Goal: Task Accomplishment & Management: Complete application form

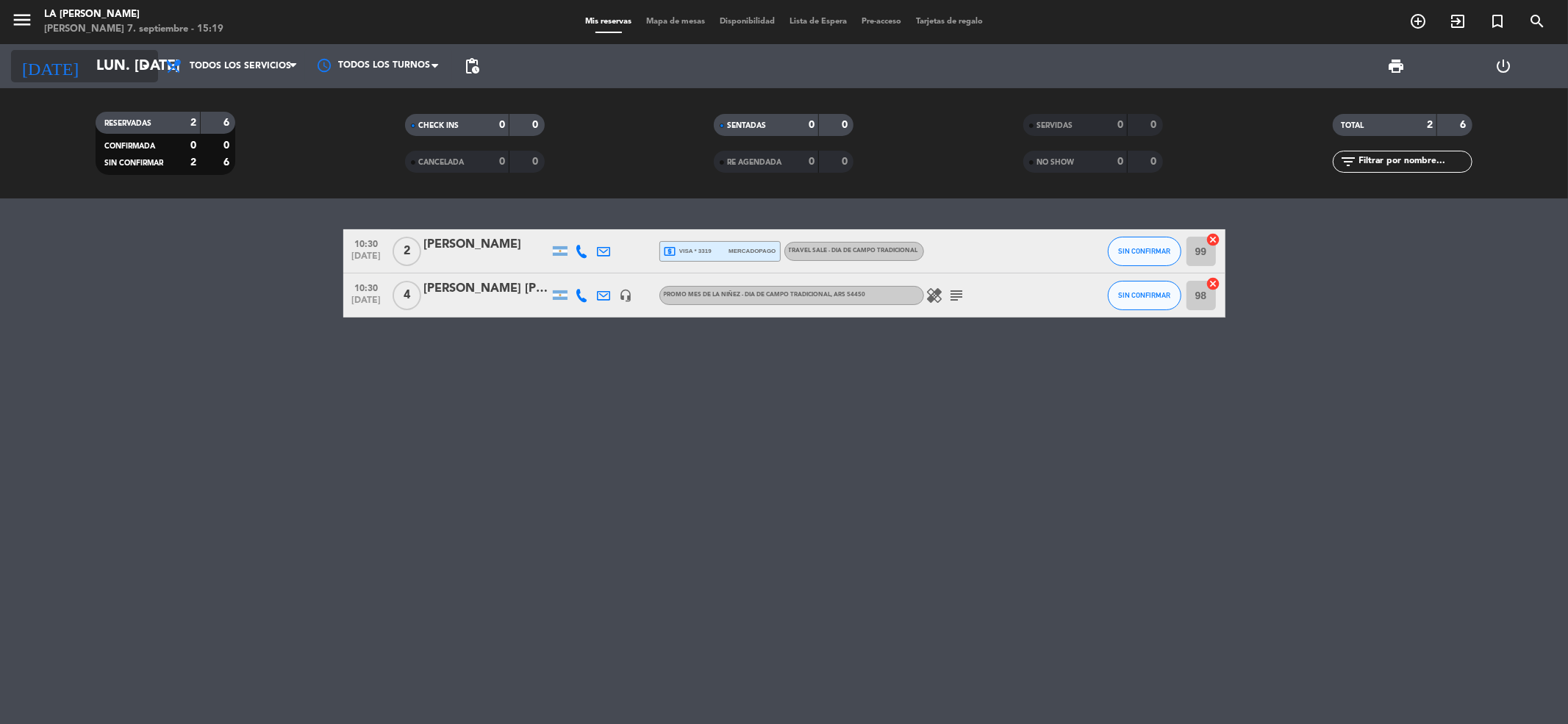
click at [147, 59] on icon "arrow_drop_down" at bounding box center [145, 66] width 18 height 18
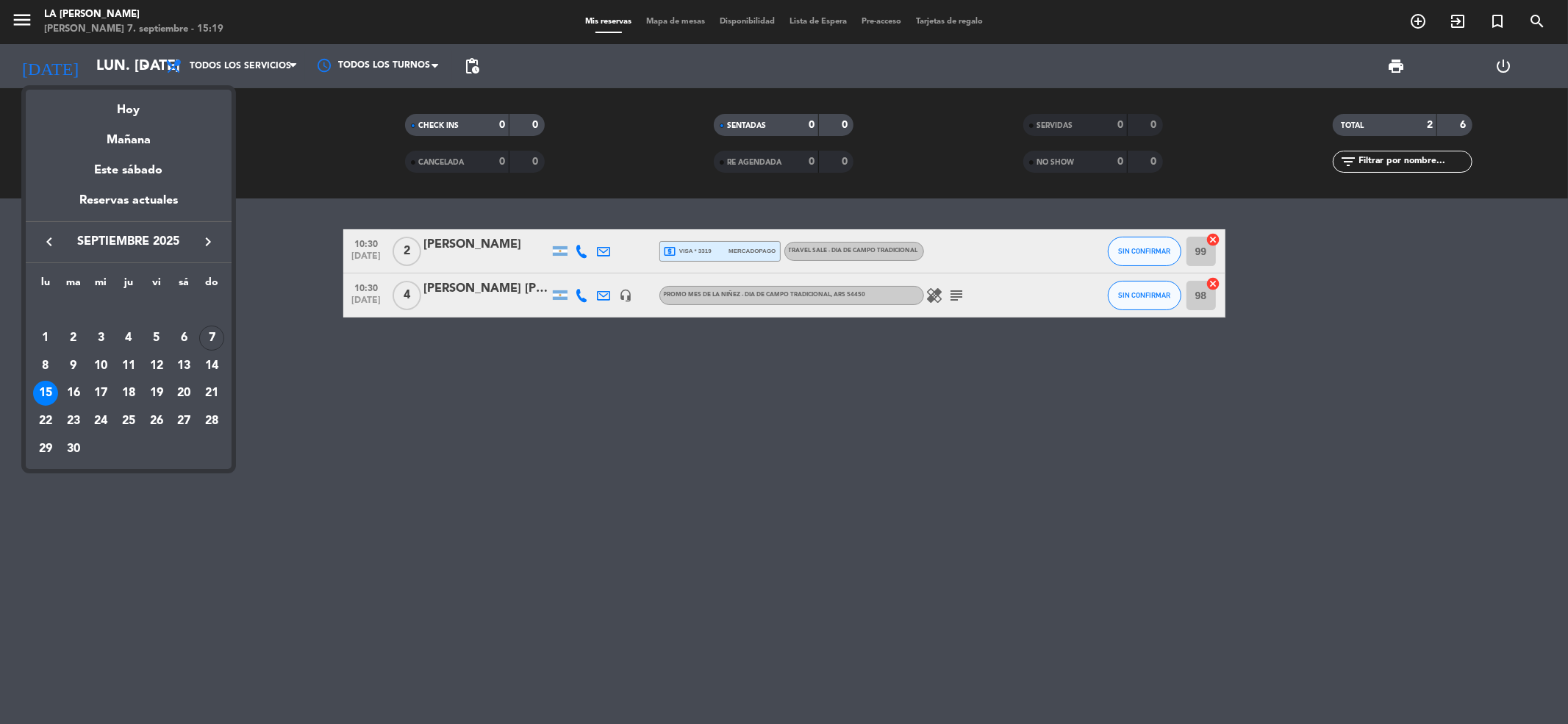
click at [205, 247] on icon "keyboard_arrow_right" at bounding box center [207, 242] width 18 height 18
click at [177, 340] on div "4" at bounding box center [183, 338] width 25 height 25
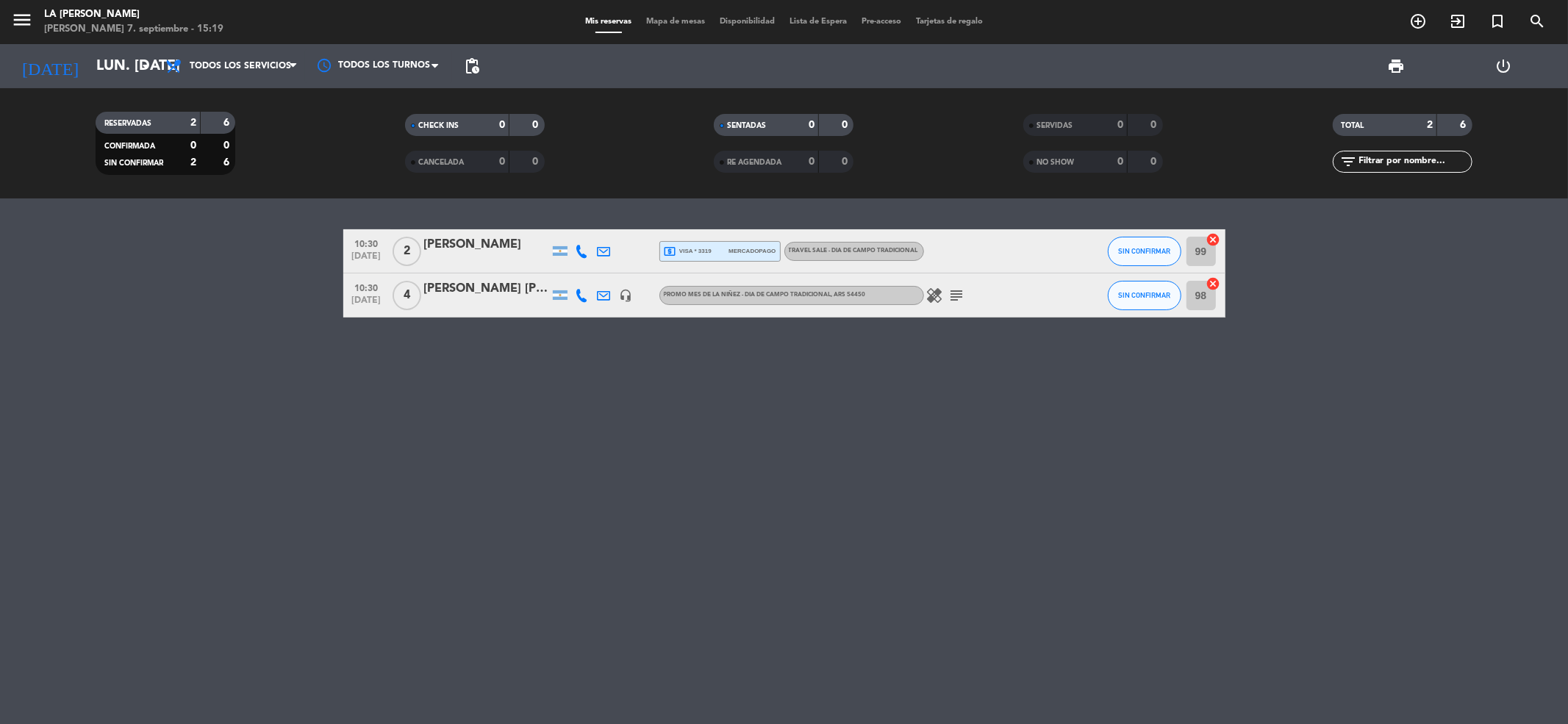
type input "sáb. [DATE]"
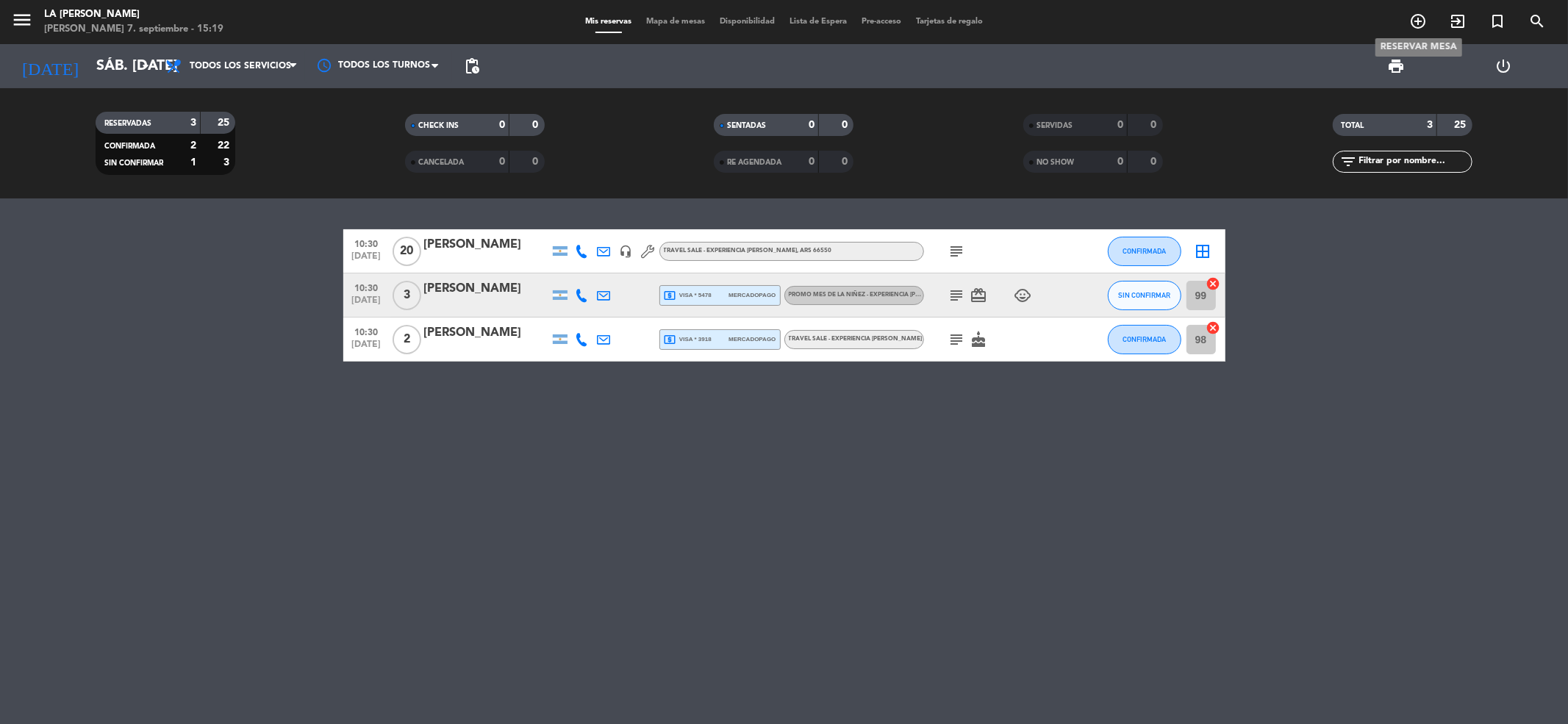
click at [1417, 16] on icon "add_circle_outline" at bounding box center [1418, 21] width 18 height 18
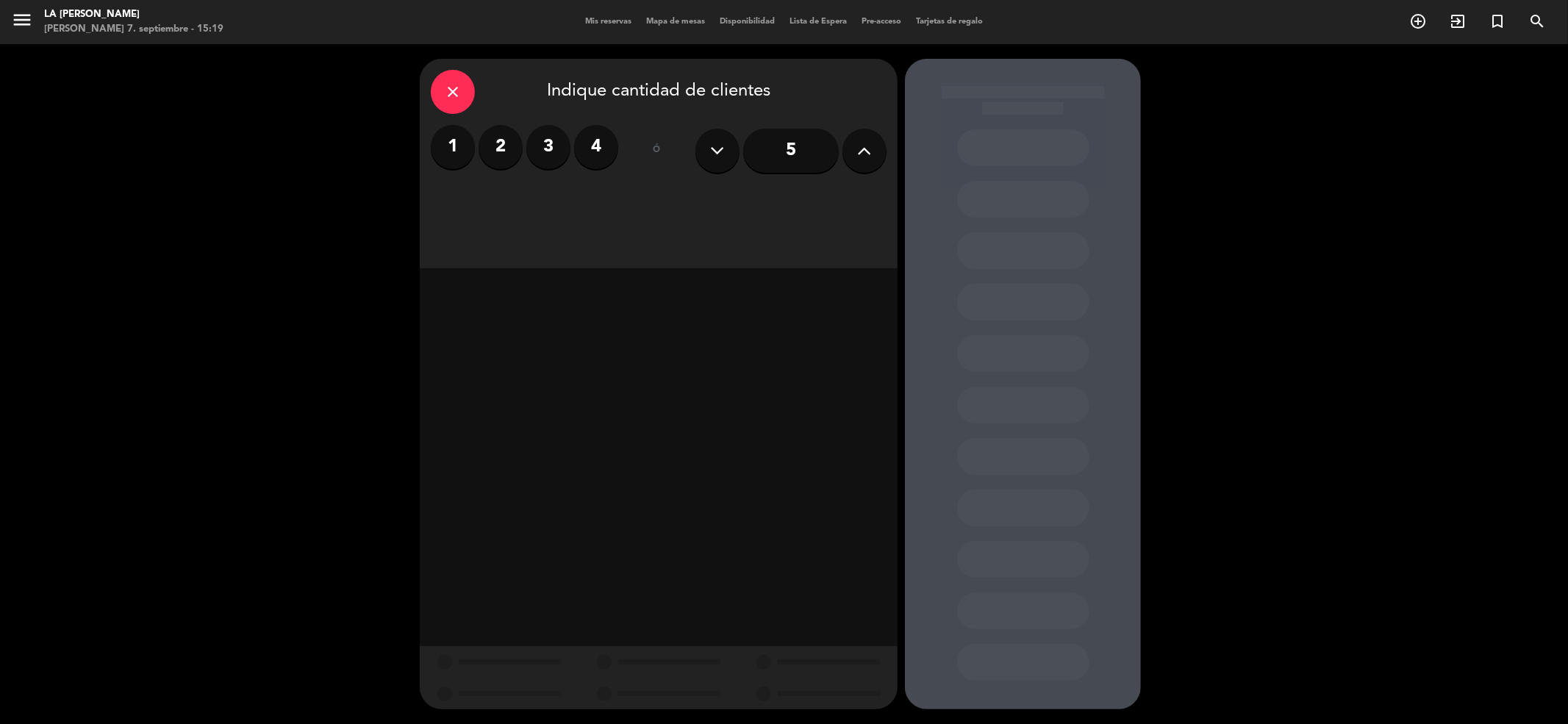
click at [598, 139] on label "4" at bounding box center [596, 147] width 44 height 44
click at [594, 198] on div "Almuerzo" at bounding box center [543, 202] width 227 height 30
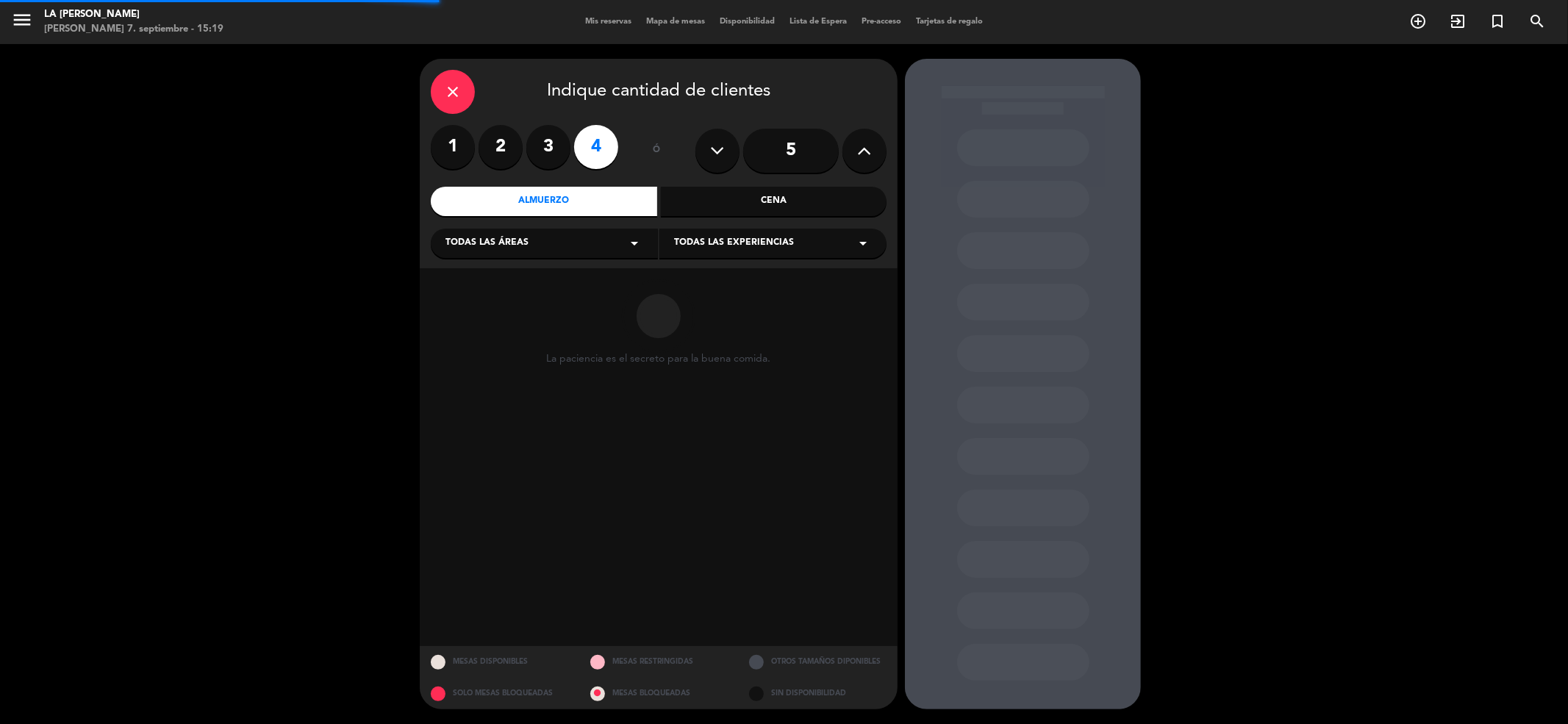
click at [597, 247] on div "Todas las áreas arrow_drop_down" at bounding box center [543, 243] width 227 height 30
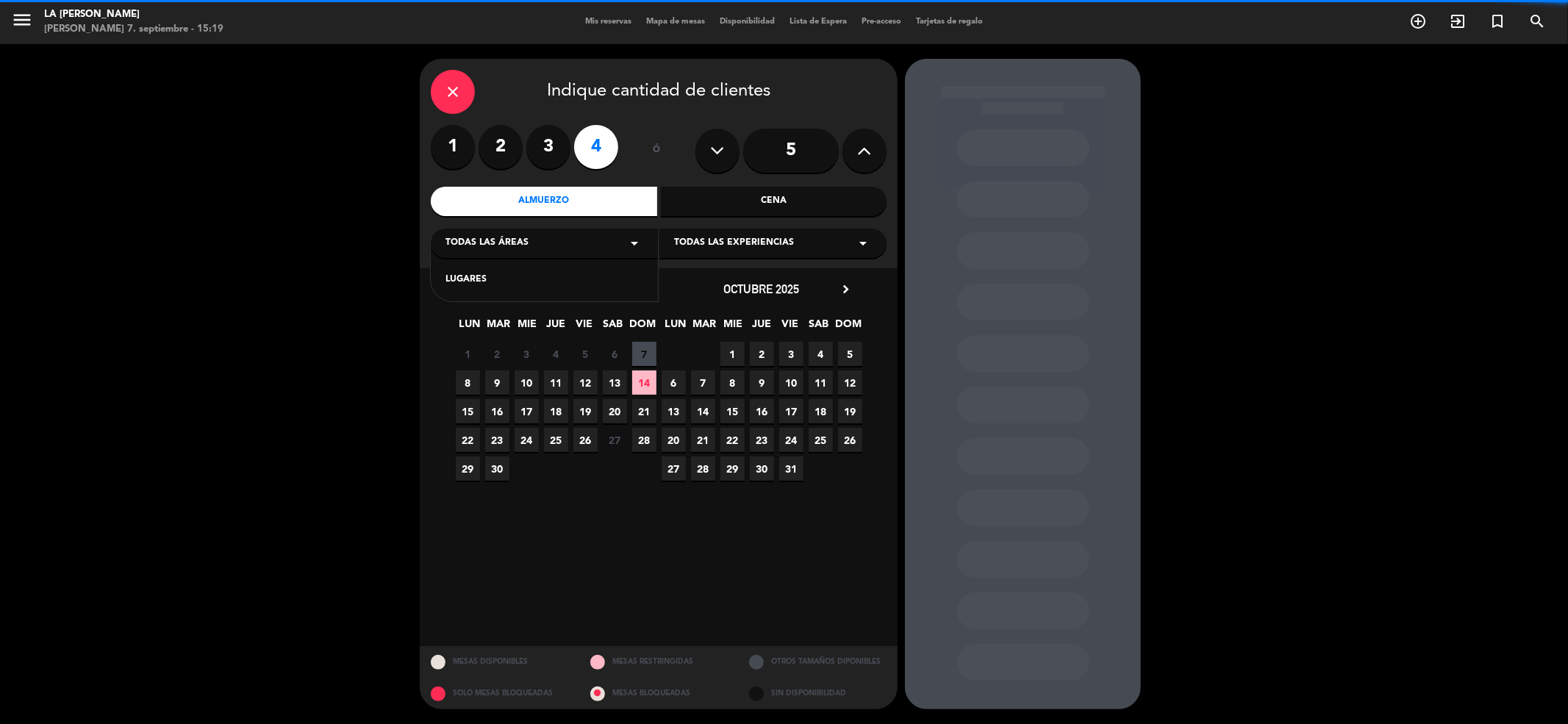
click at [591, 282] on div "LUGARES" at bounding box center [544, 281] width 198 height 15
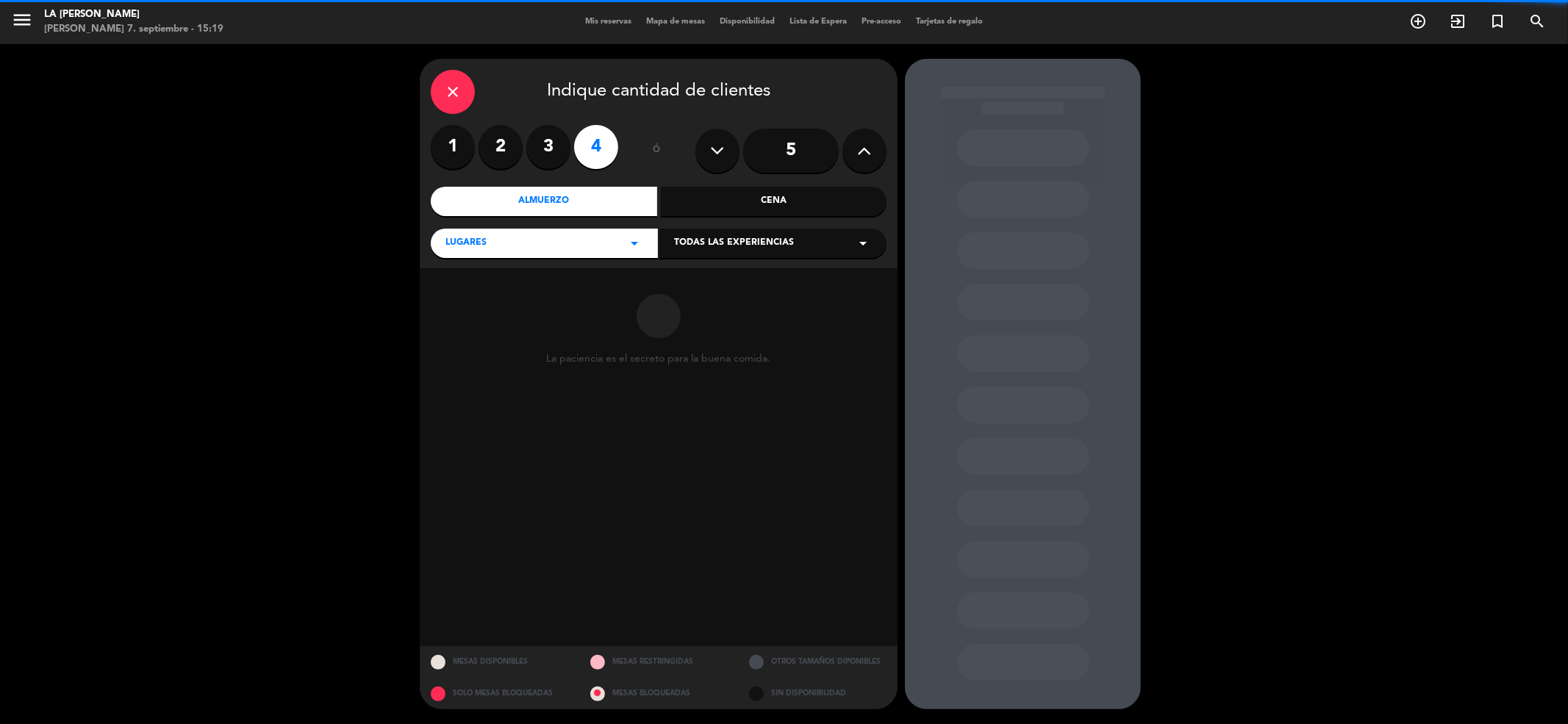
click at [765, 243] on span "Todas las experiencias" at bounding box center [733, 243] width 119 height 15
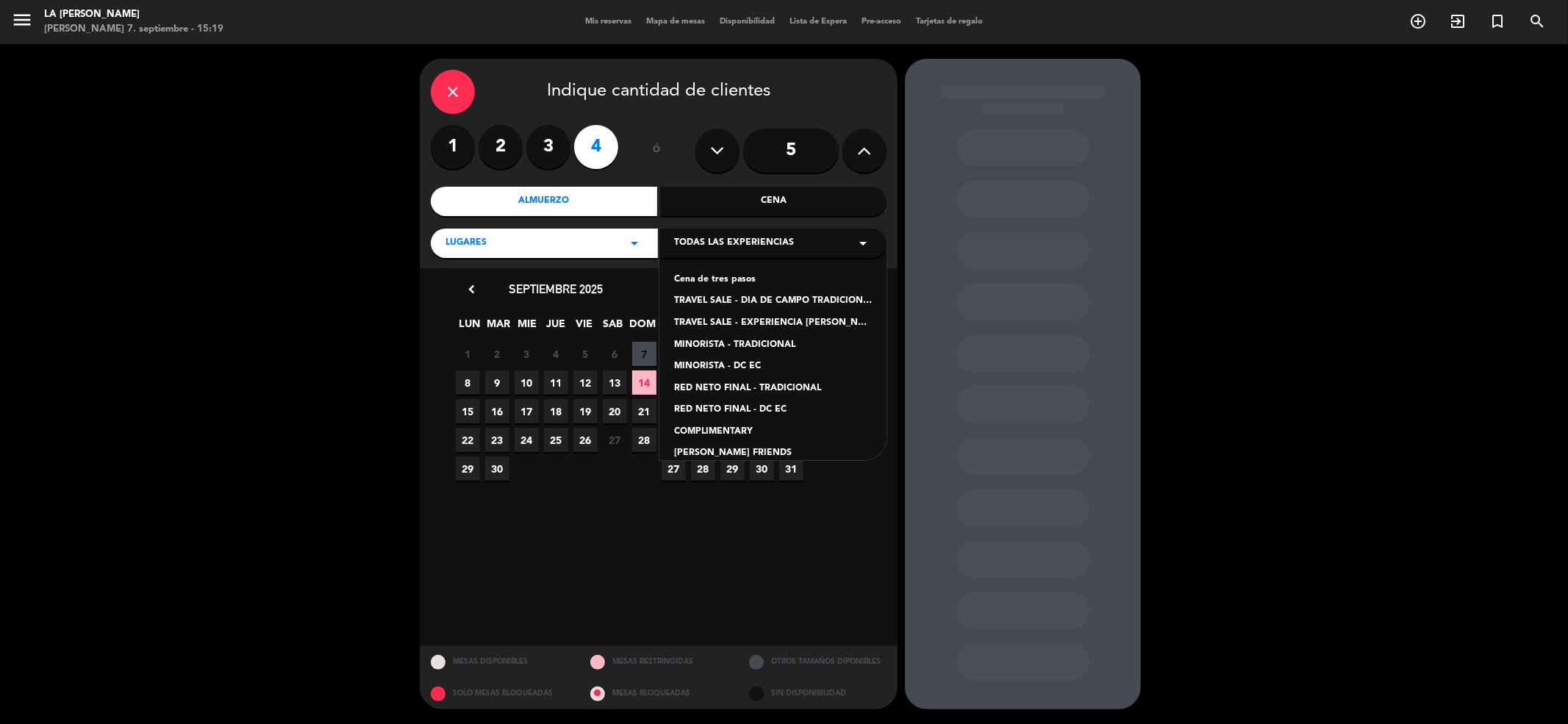
scroll to position [98, 0]
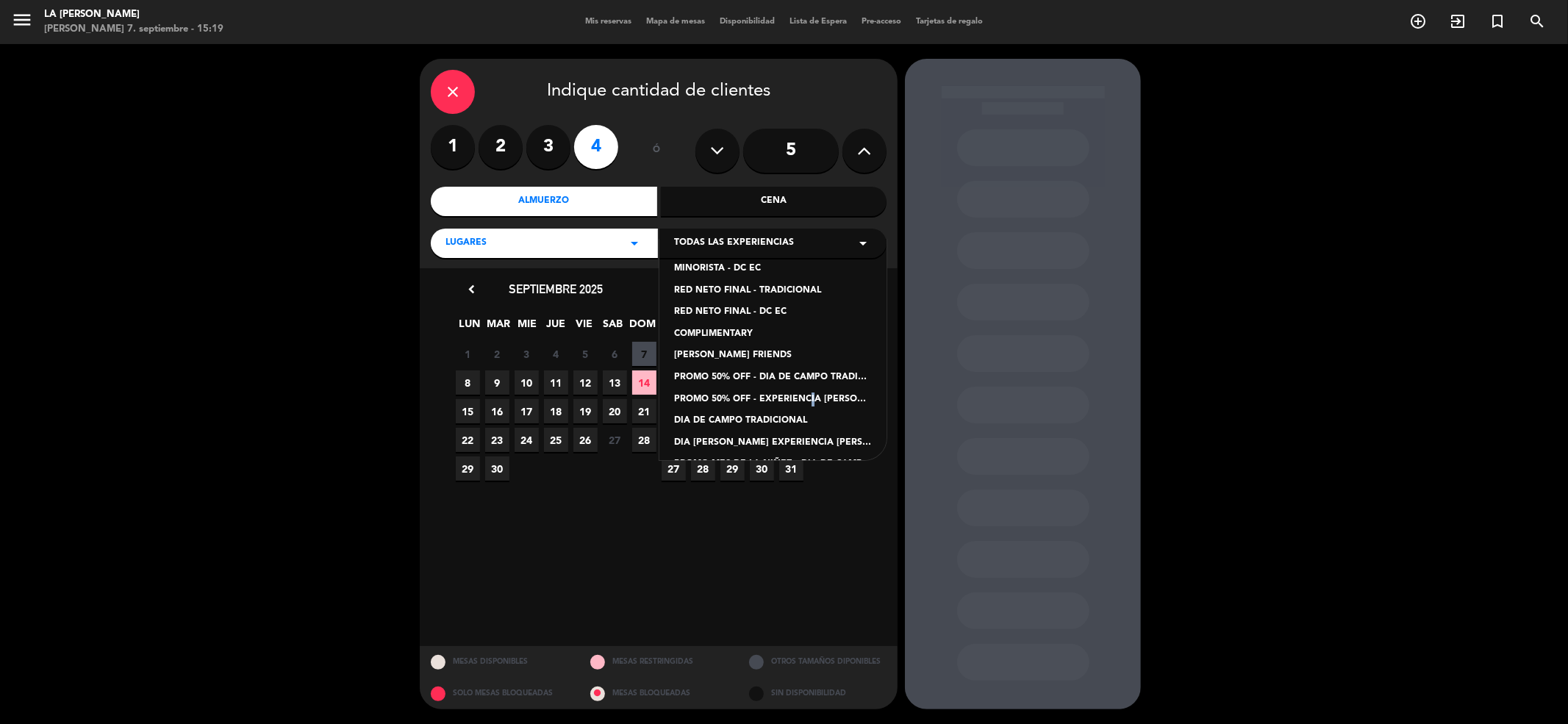
click at [805, 398] on div "PROMO 50% OFF - EXPERIENCIA [PERSON_NAME]" at bounding box center [773, 400] width 198 height 15
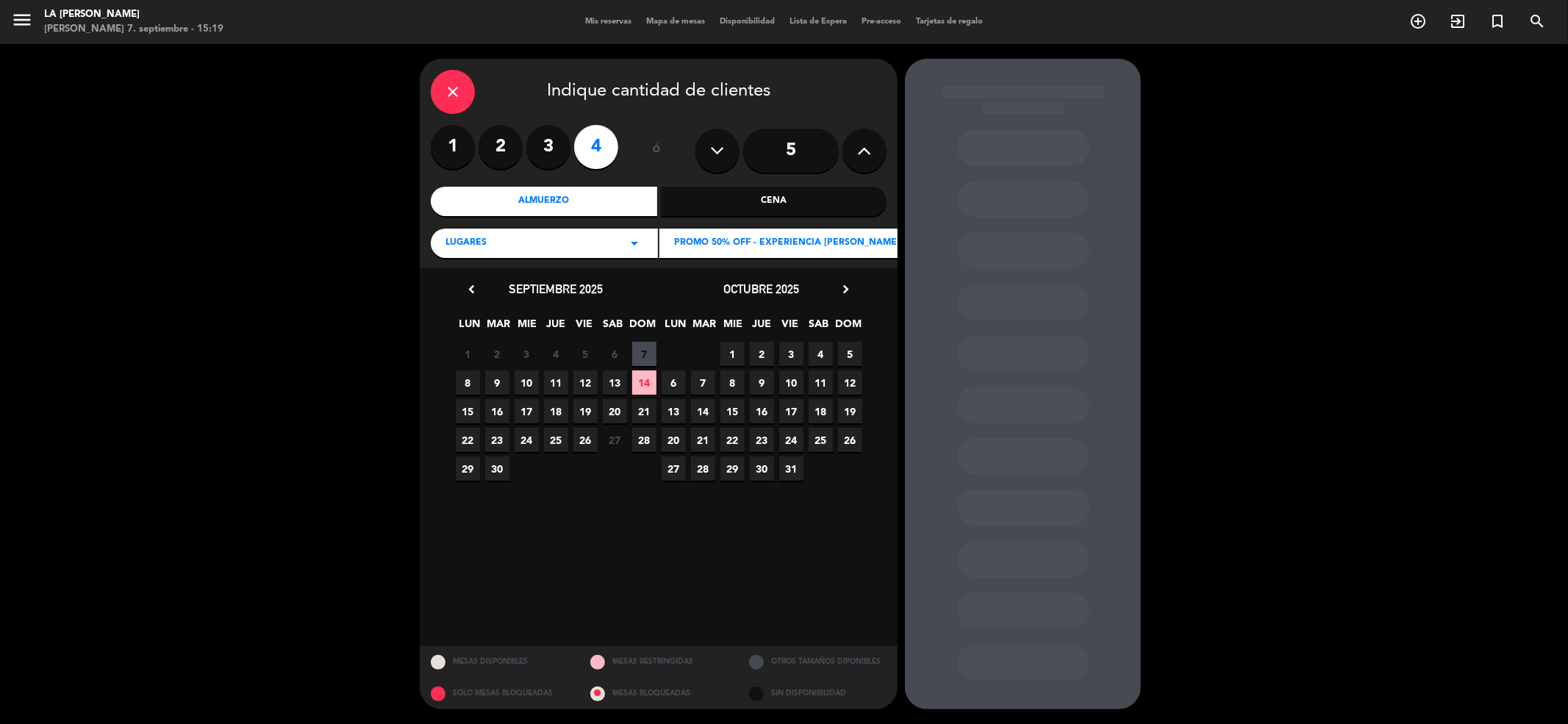
click at [819, 353] on span "4" at bounding box center [821, 354] width 24 height 24
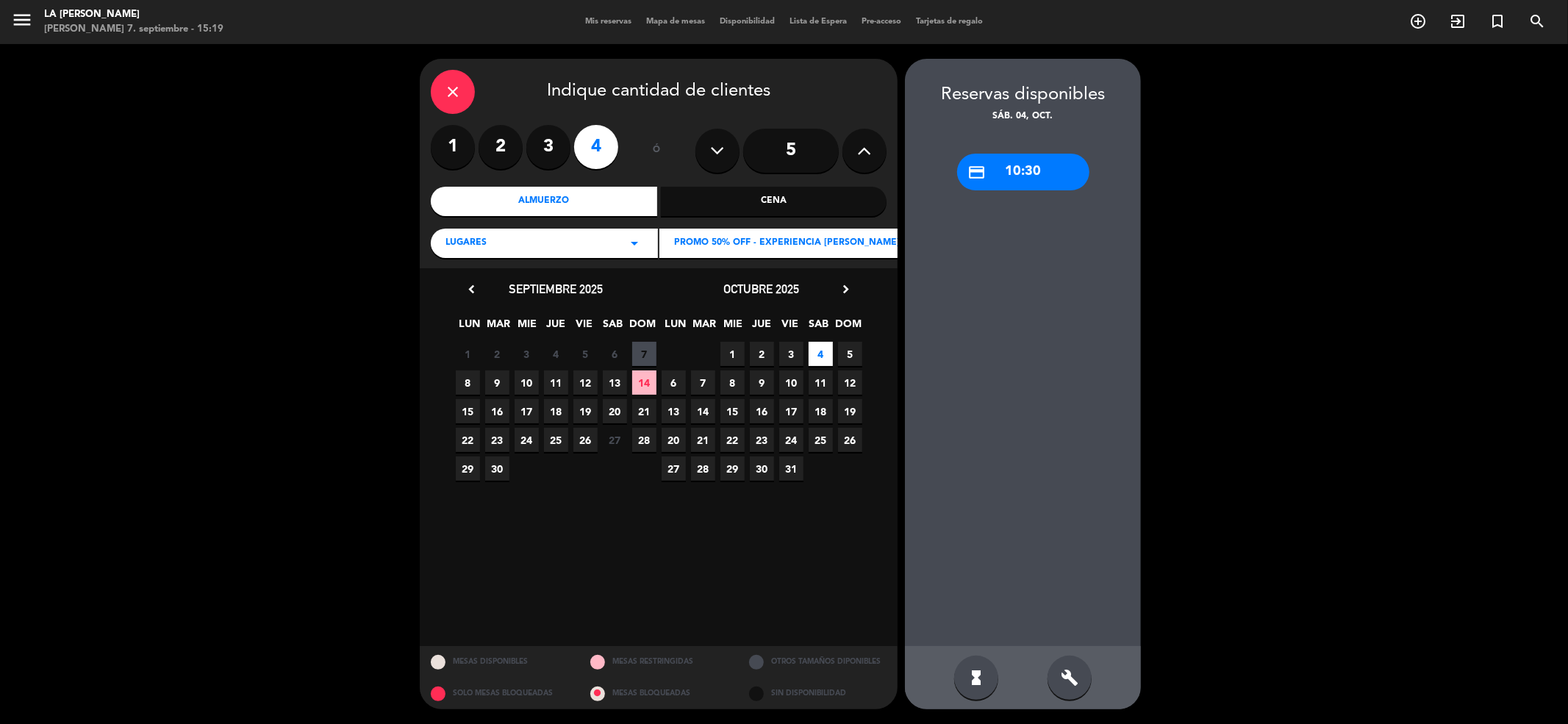
click at [1016, 184] on div "credit_card 10:30" at bounding box center [1023, 172] width 132 height 37
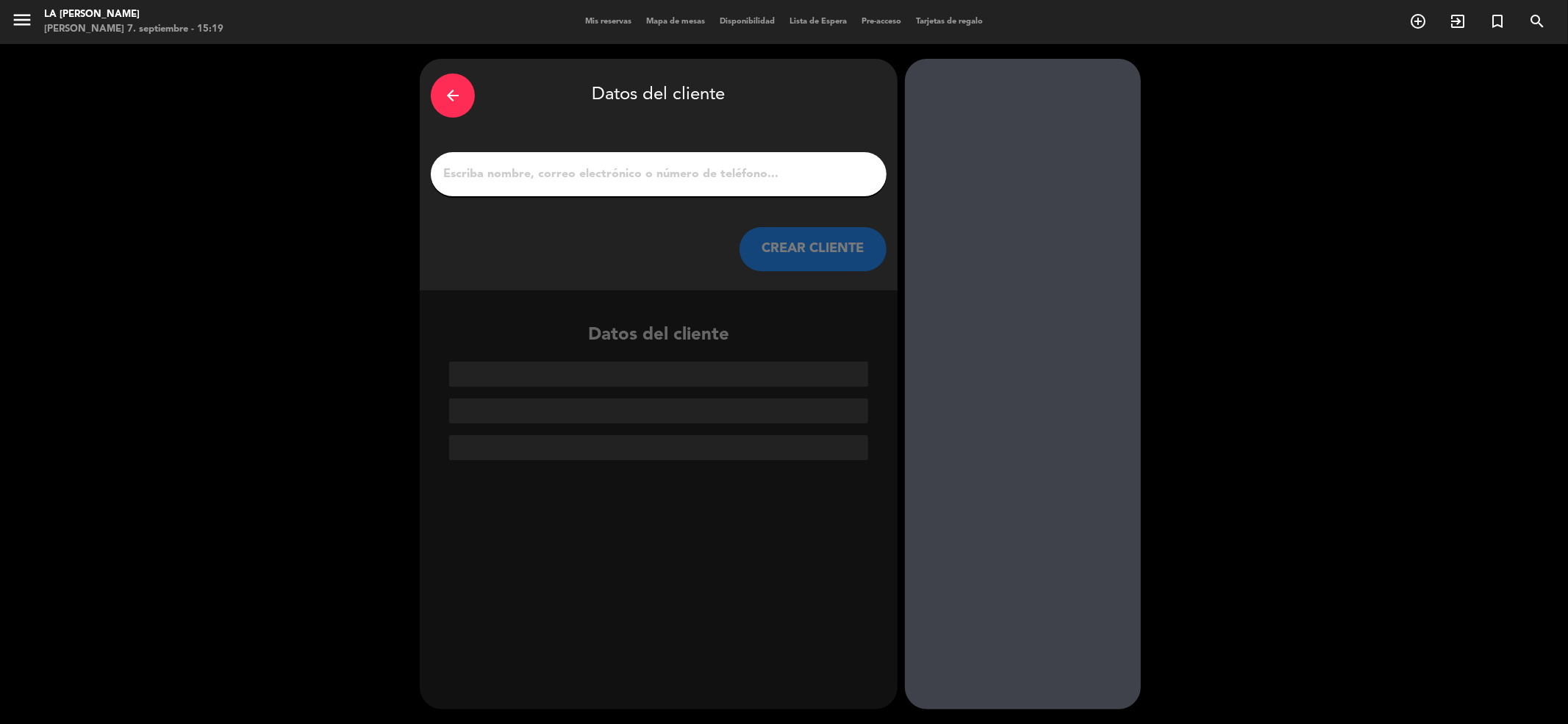
click at [833, 235] on button "CREAR CLIENTE" at bounding box center [813, 249] width 147 height 44
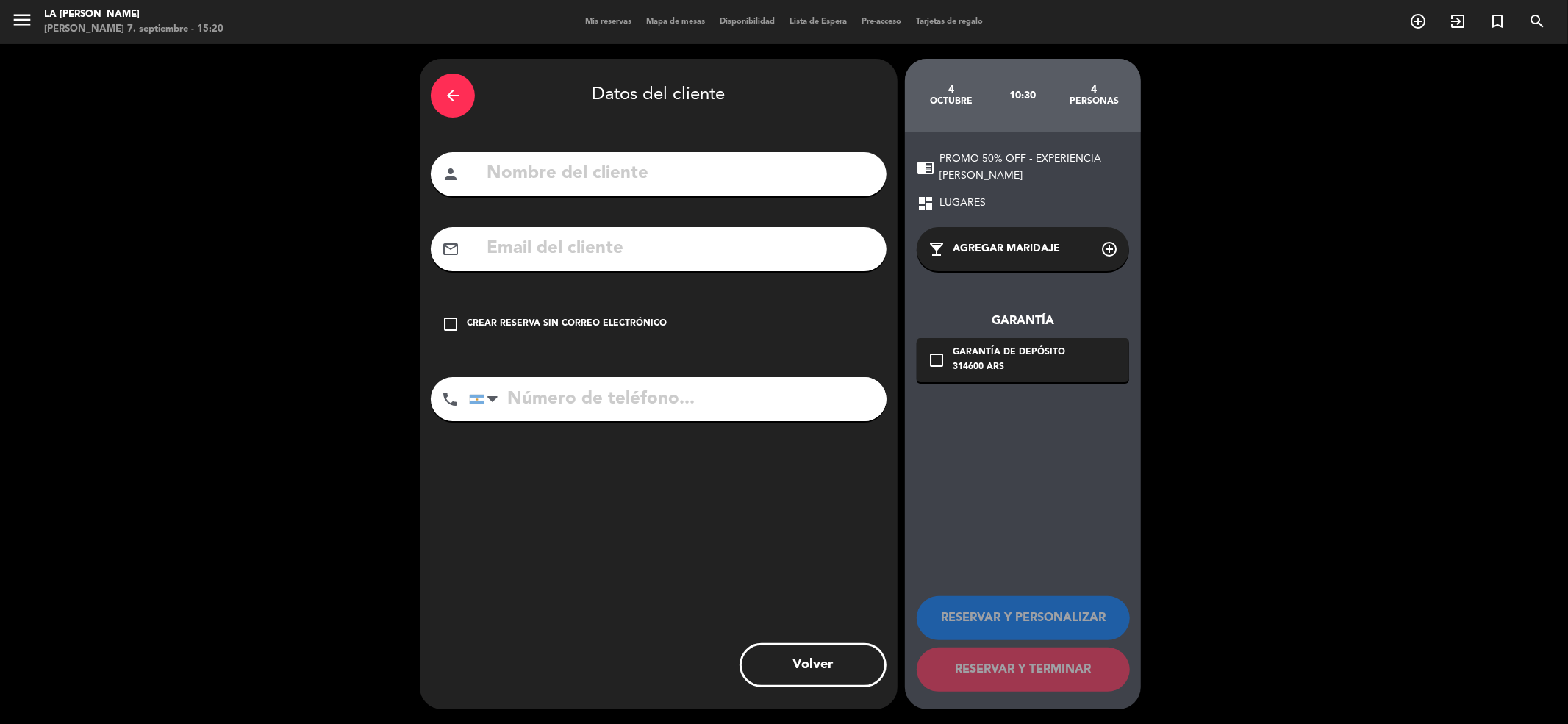
click at [459, 106] on div "arrow_back" at bounding box center [453, 95] width 44 height 44
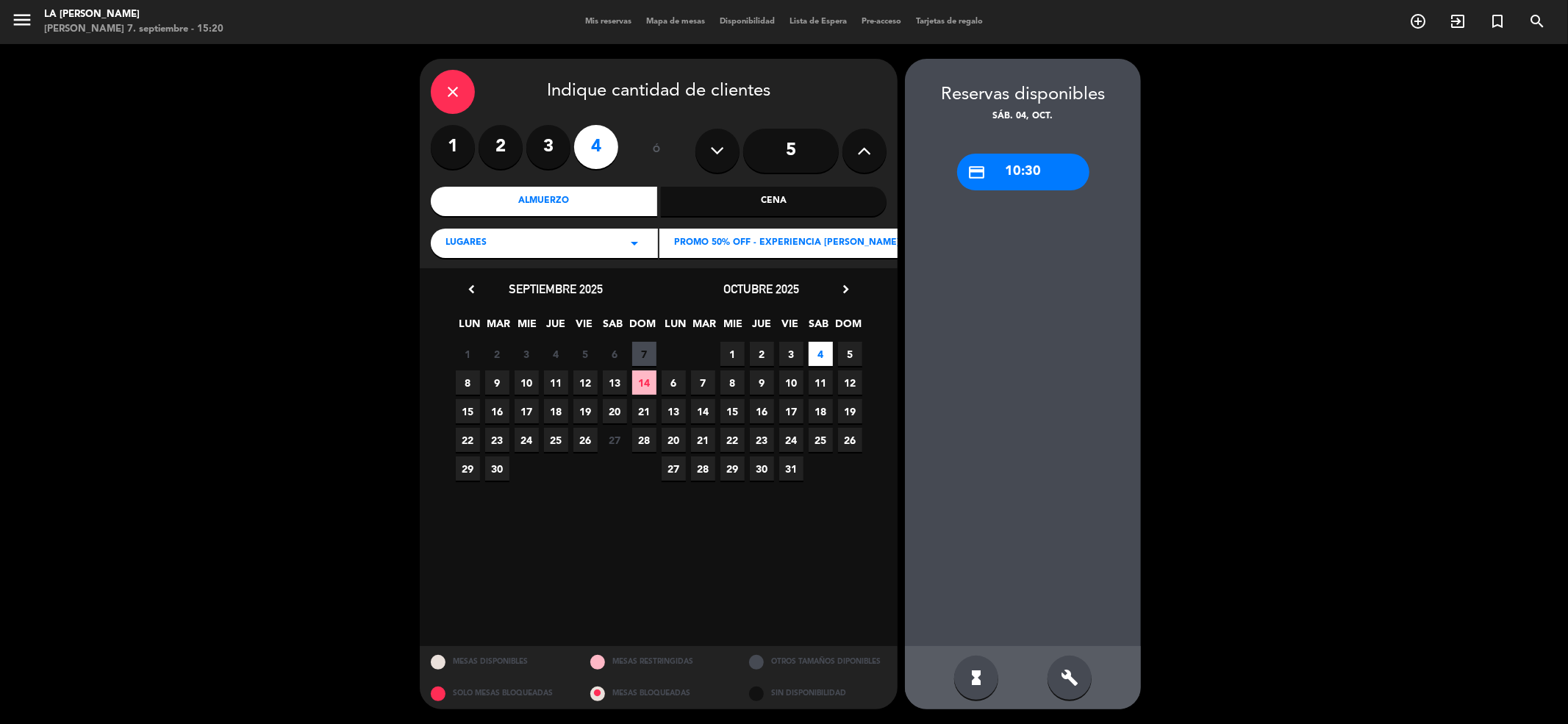
click at [459, 106] on div "close" at bounding box center [453, 92] width 44 height 44
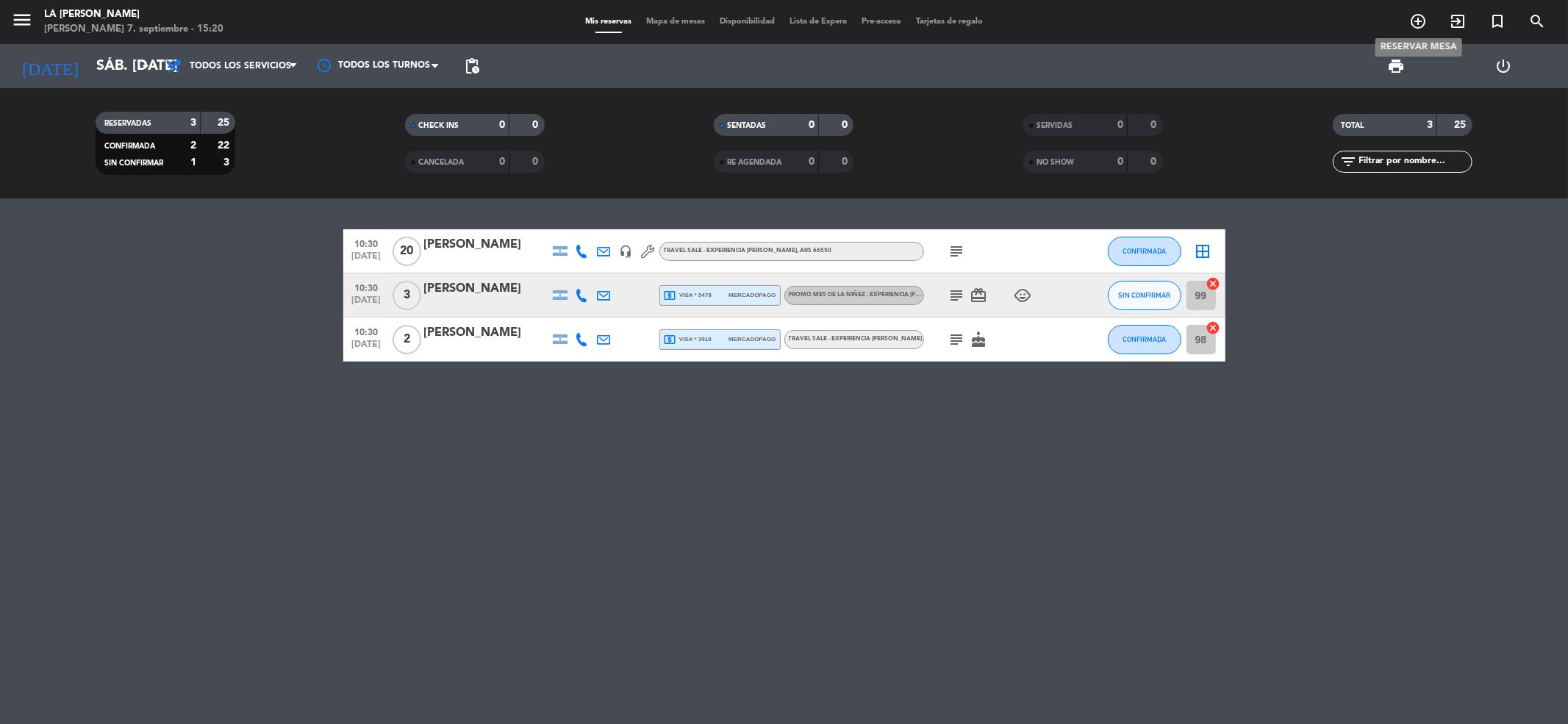
click at [1410, 24] on icon "add_circle_outline" at bounding box center [1418, 21] width 18 height 18
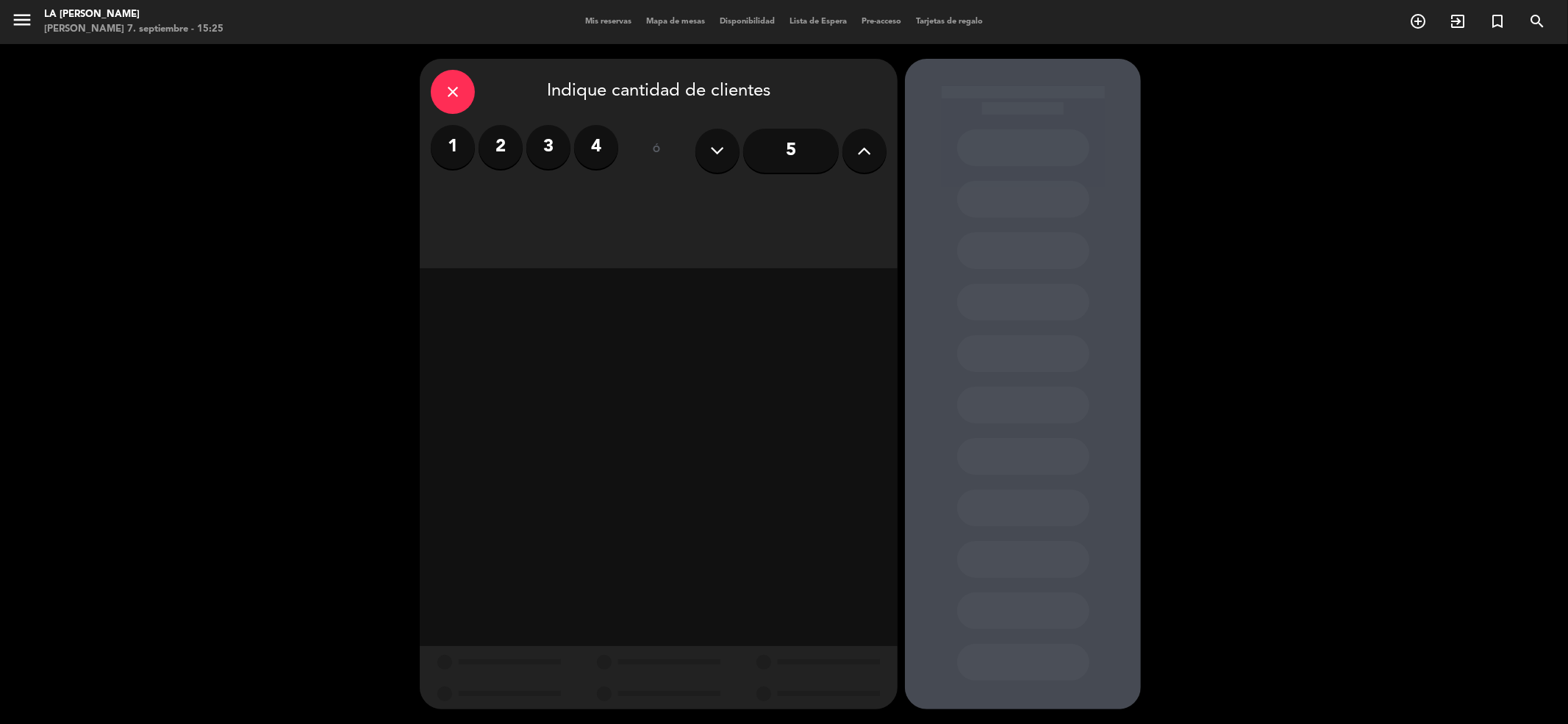
click at [874, 150] on button at bounding box center [865, 151] width 44 height 44
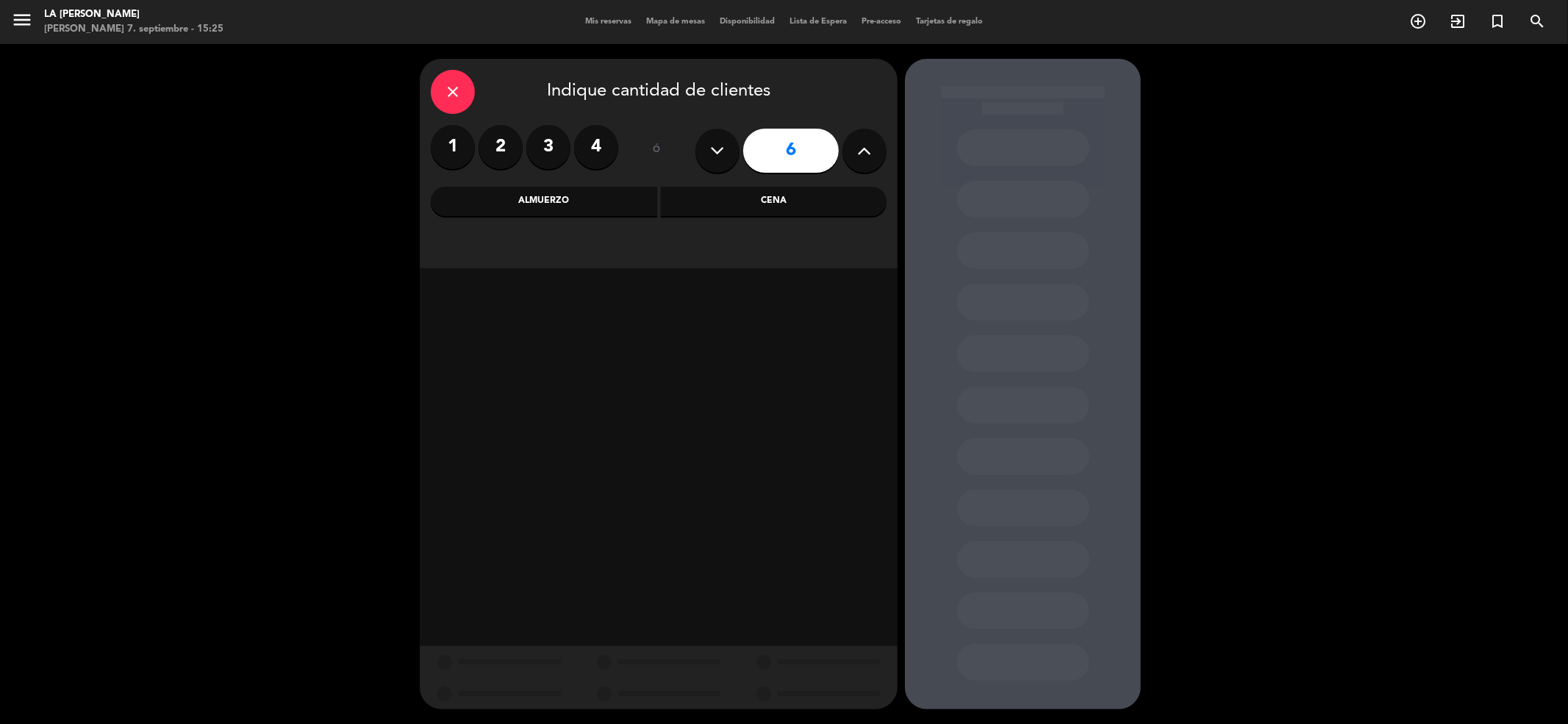
click at [874, 150] on button at bounding box center [865, 151] width 44 height 44
type input "9"
click at [604, 202] on div "Almuerzo" at bounding box center [543, 202] width 227 height 30
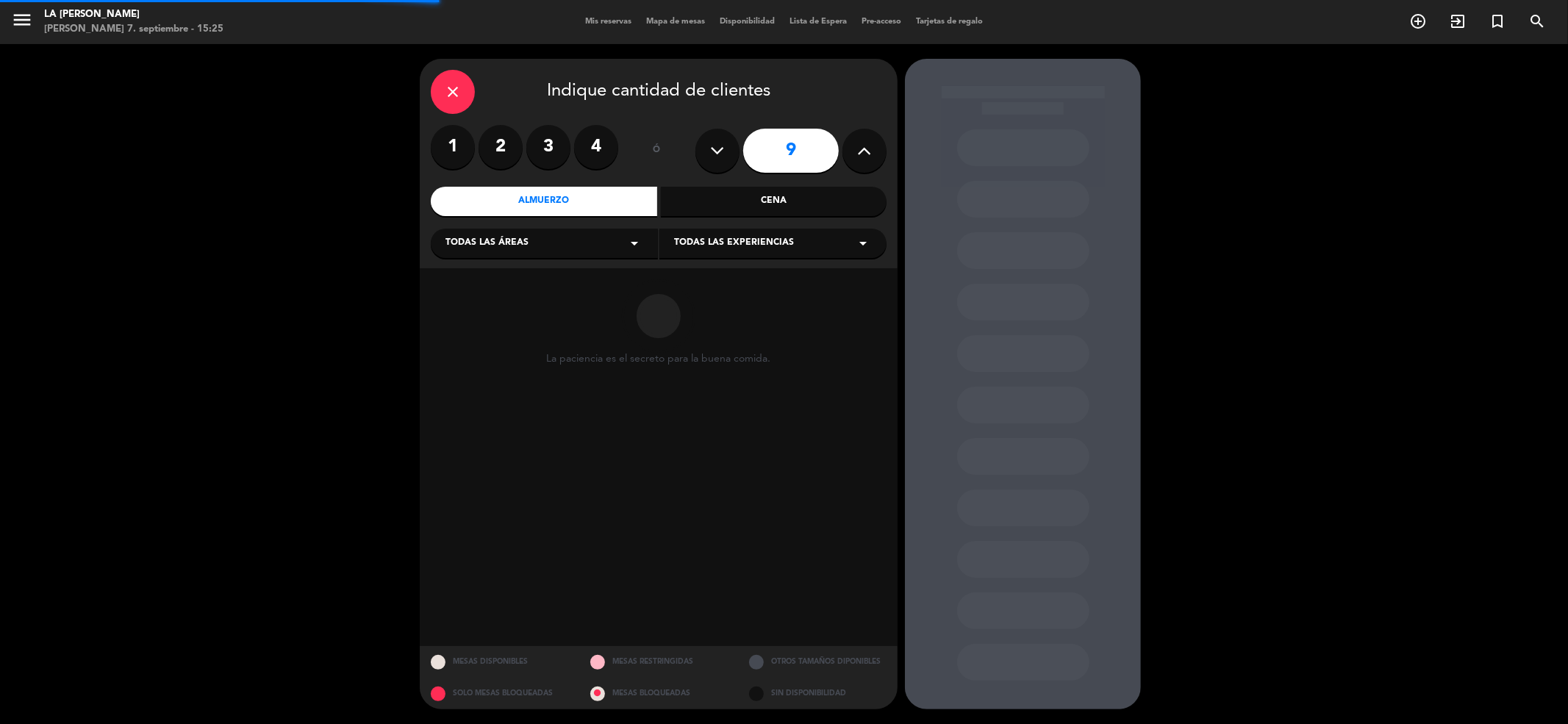
click at [601, 247] on div "Todas las áreas arrow_drop_down" at bounding box center [543, 243] width 227 height 30
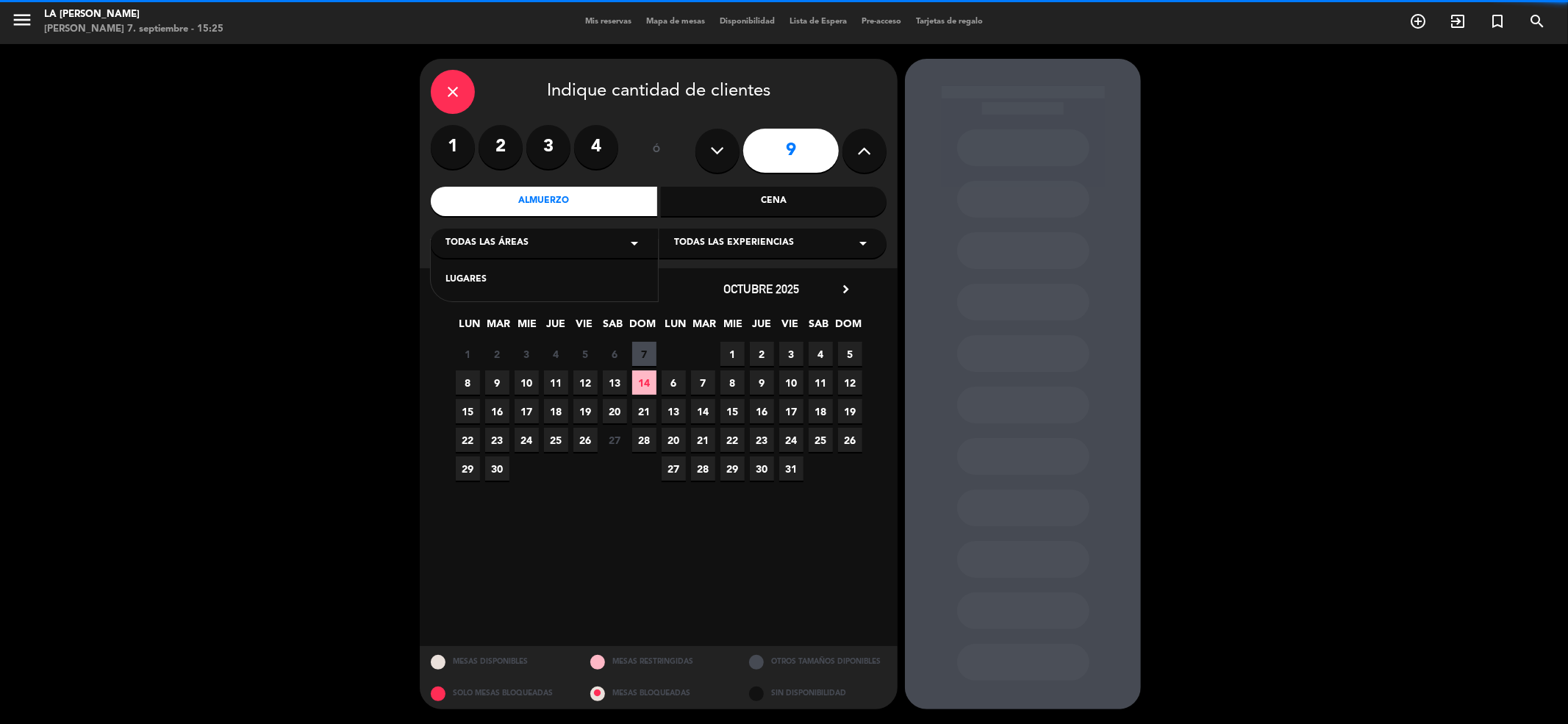
click at [606, 282] on div "LUGARES" at bounding box center [544, 281] width 198 height 15
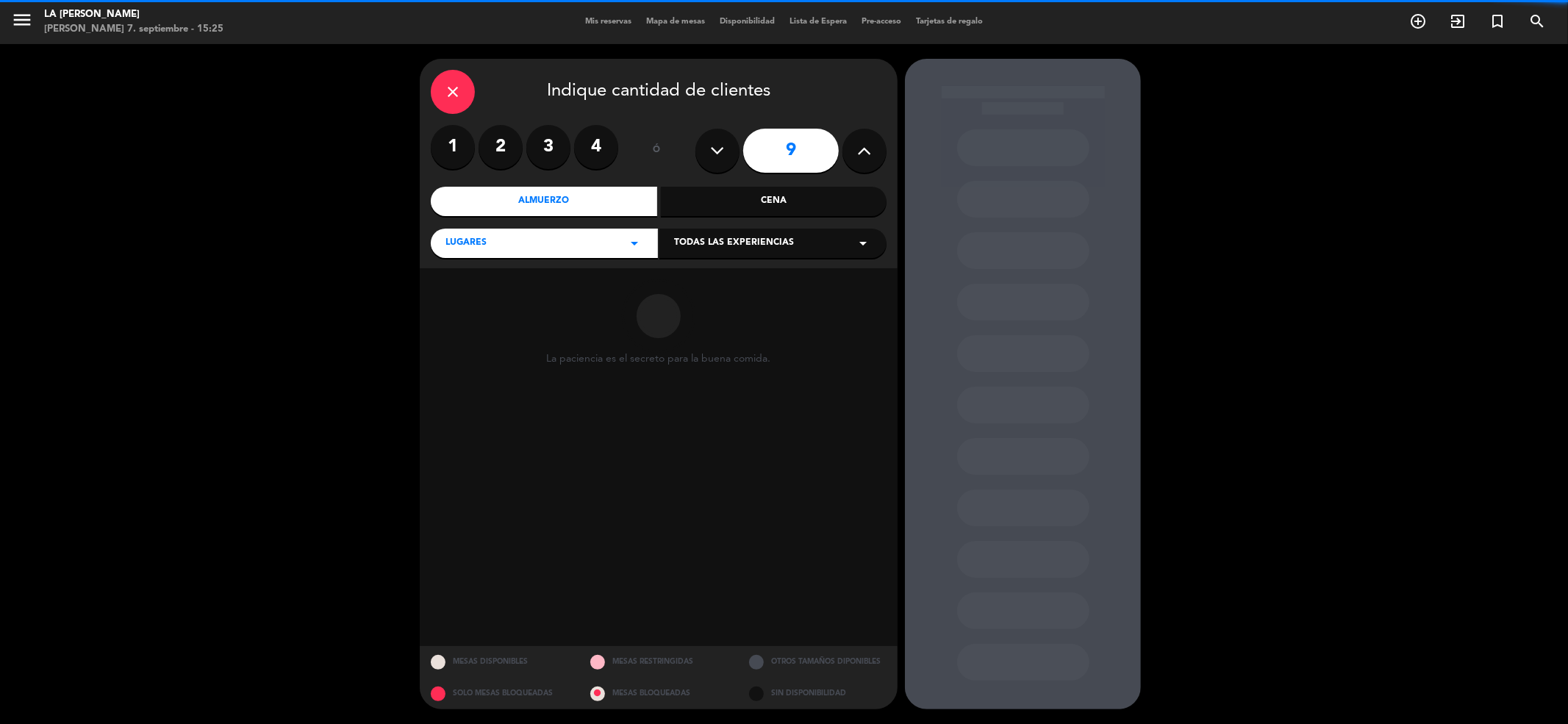
click at [763, 245] on span "Todas las experiencias" at bounding box center [733, 243] width 119 height 15
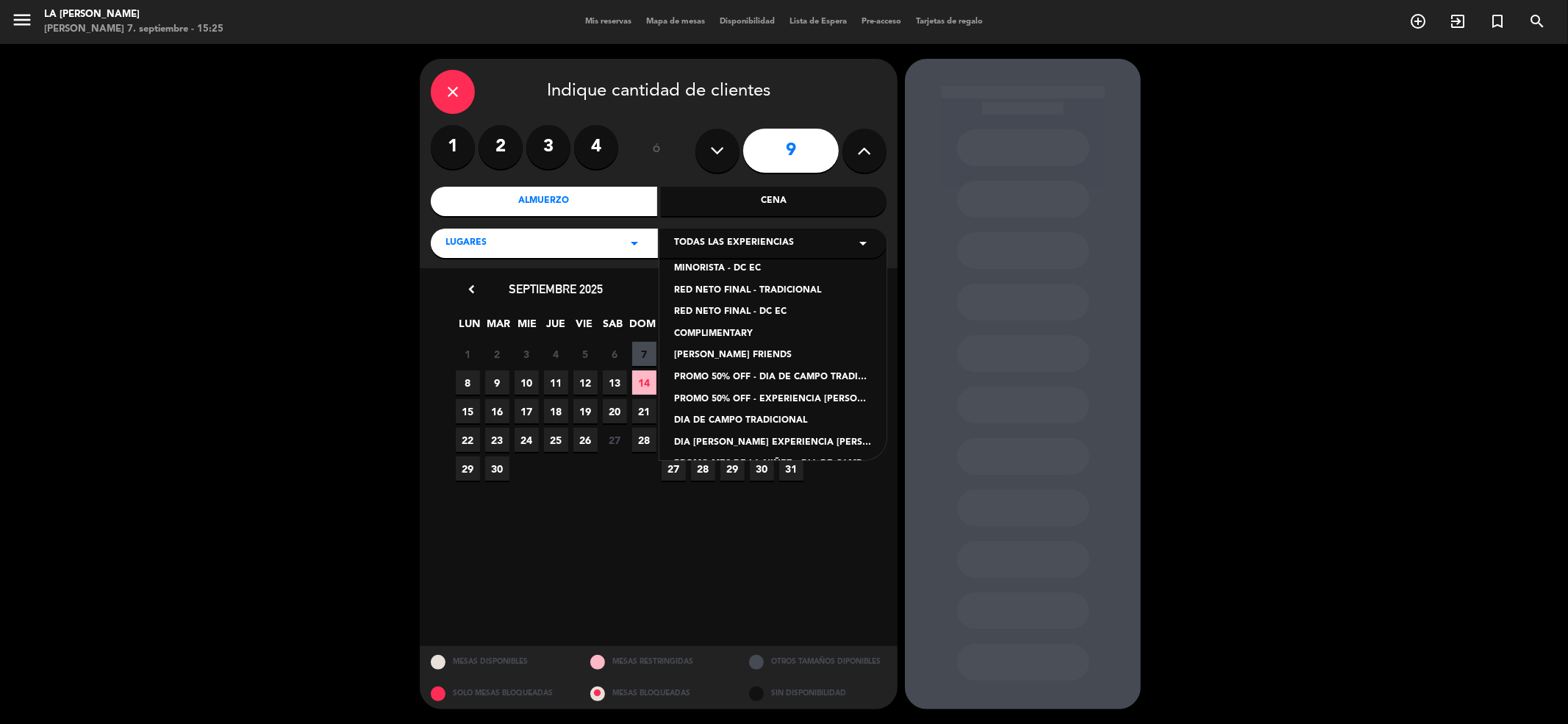
scroll to position [189, 0]
click at [816, 393] on div "PROMO MES DE LA NIÑEZ - EXPERIENCIA [PERSON_NAME]" at bounding box center [773, 395] width 198 height 15
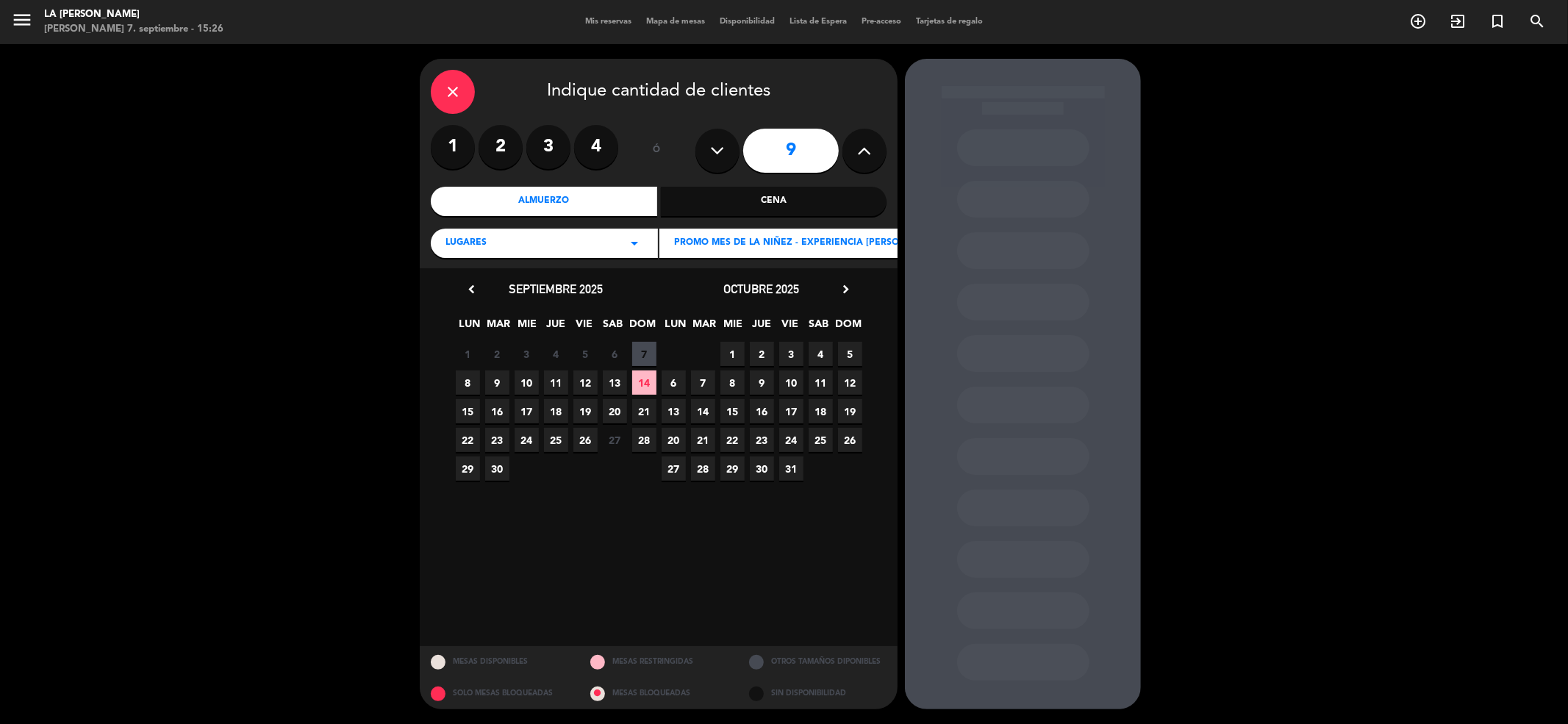
click at [609, 377] on span "13" at bounding box center [615, 382] width 24 height 24
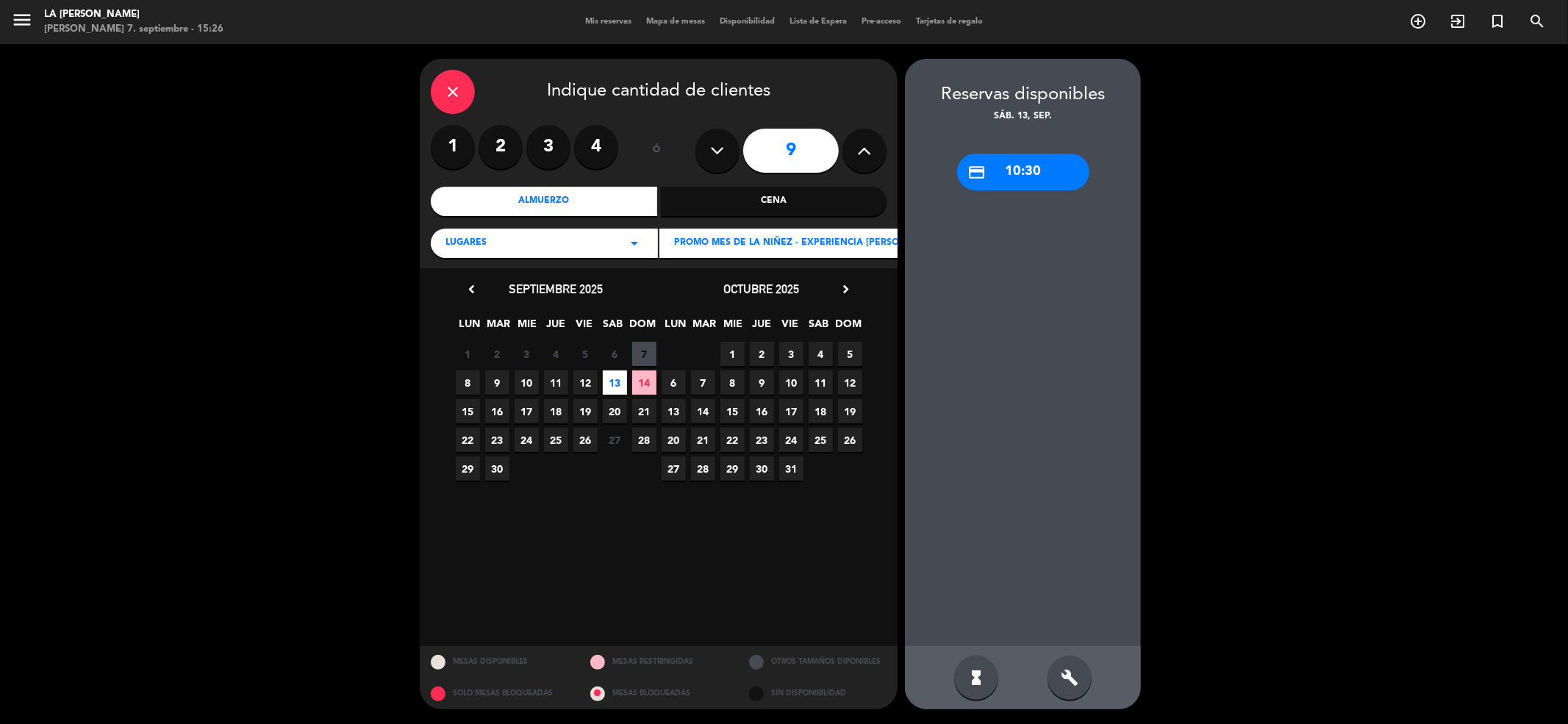
click at [1047, 169] on div "credit_card 10:30" at bounding box center [1023, 172] width 132 height 37
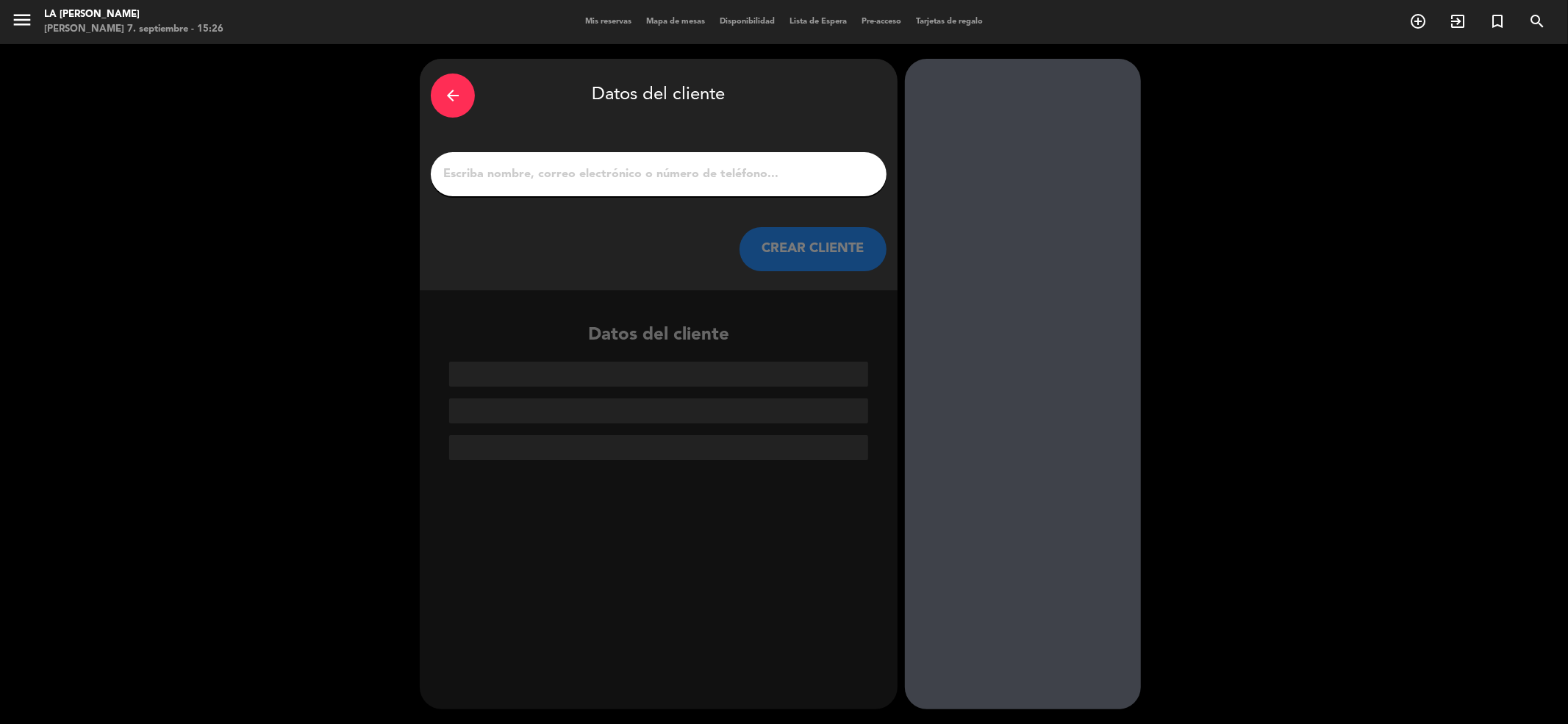
click at [882, 251] on button "CREAR CLIENTE" at bounding box center [813, 249] width 147 height 44
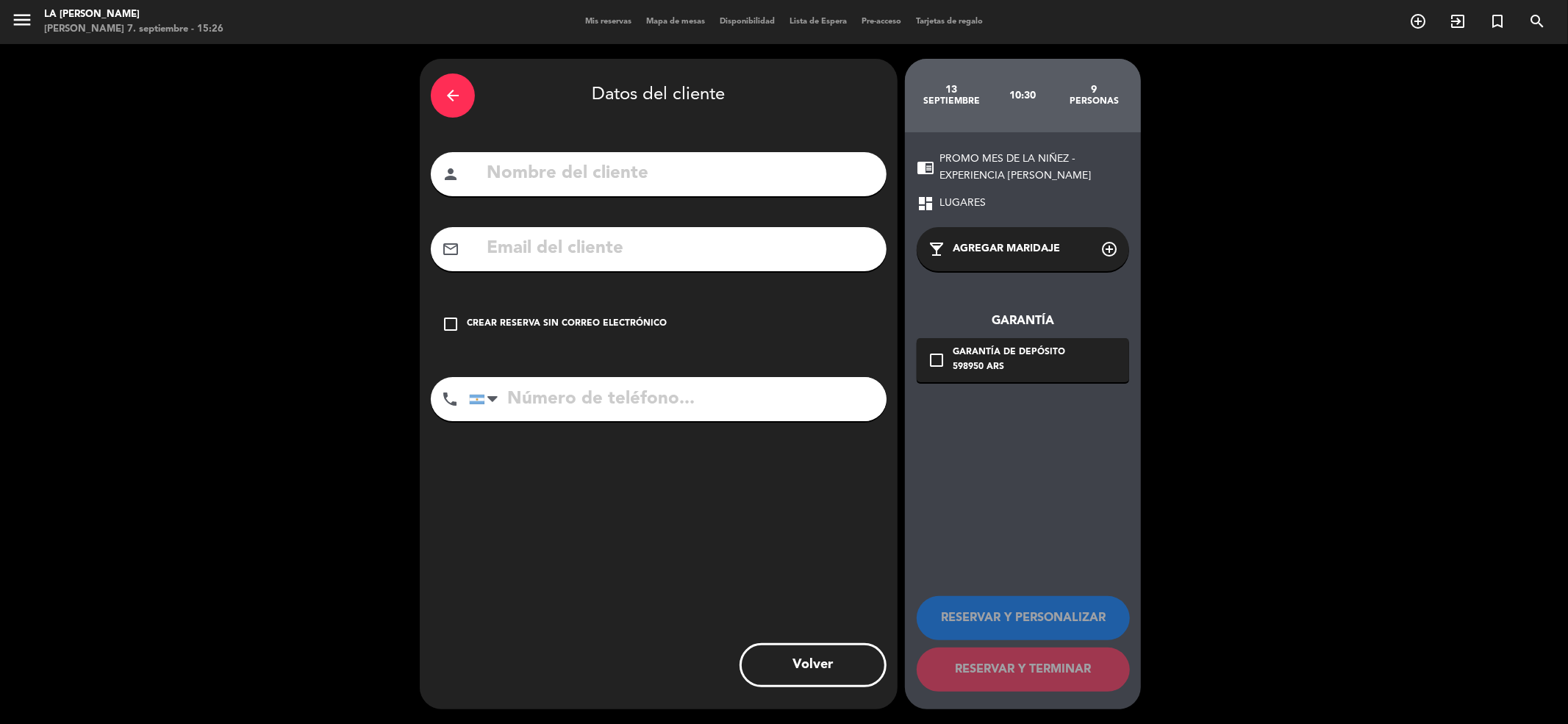
click at [702, 172] on input "text" at bounding box center [680, 174] width 391 height 31
type input "m"
type input "[PERSON_NAME]"
click at [684, 267] on div "mail_outline" at bounding box center [658, 249] width 455 height 44
click at [677, 243] on input "text" at bounding box center [680, 249] width 391 height 31
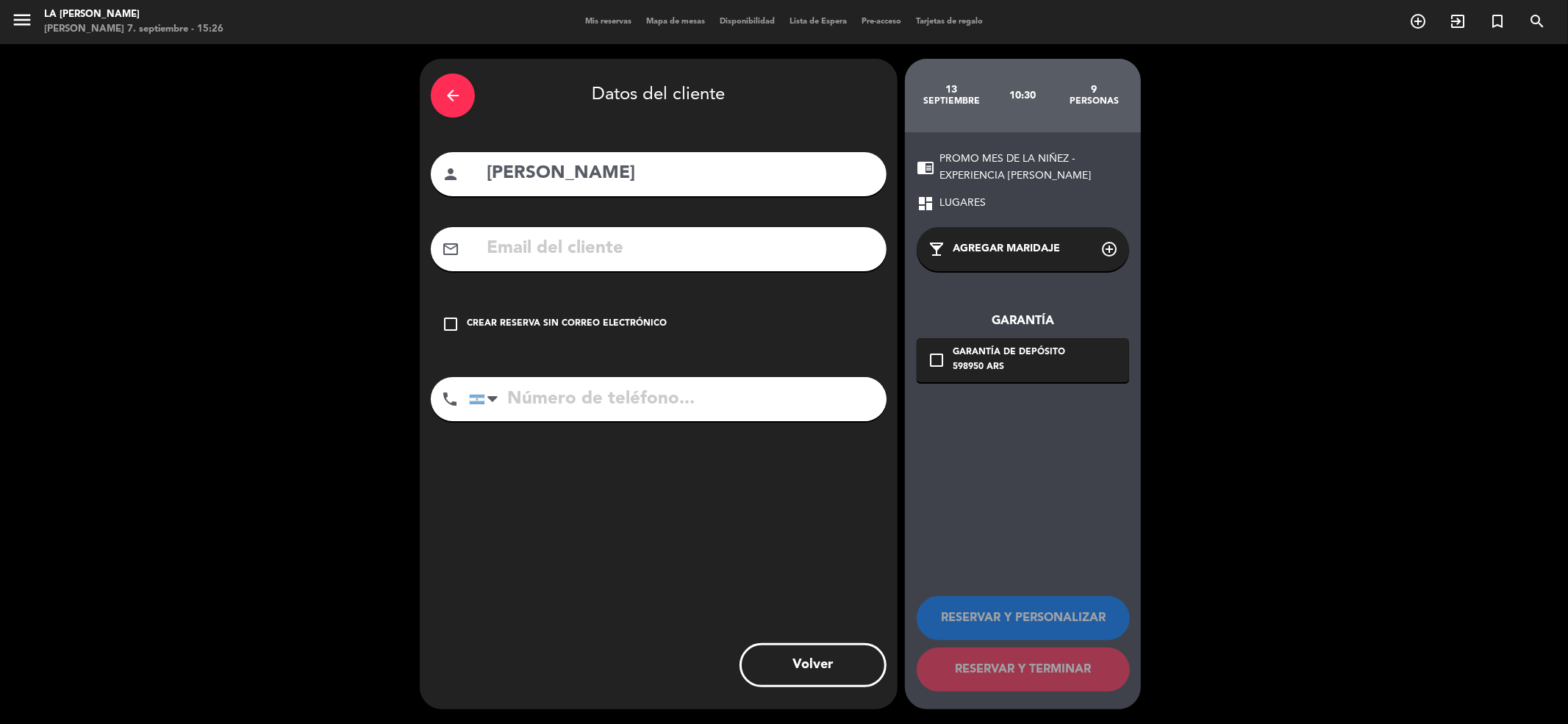
type input "D"
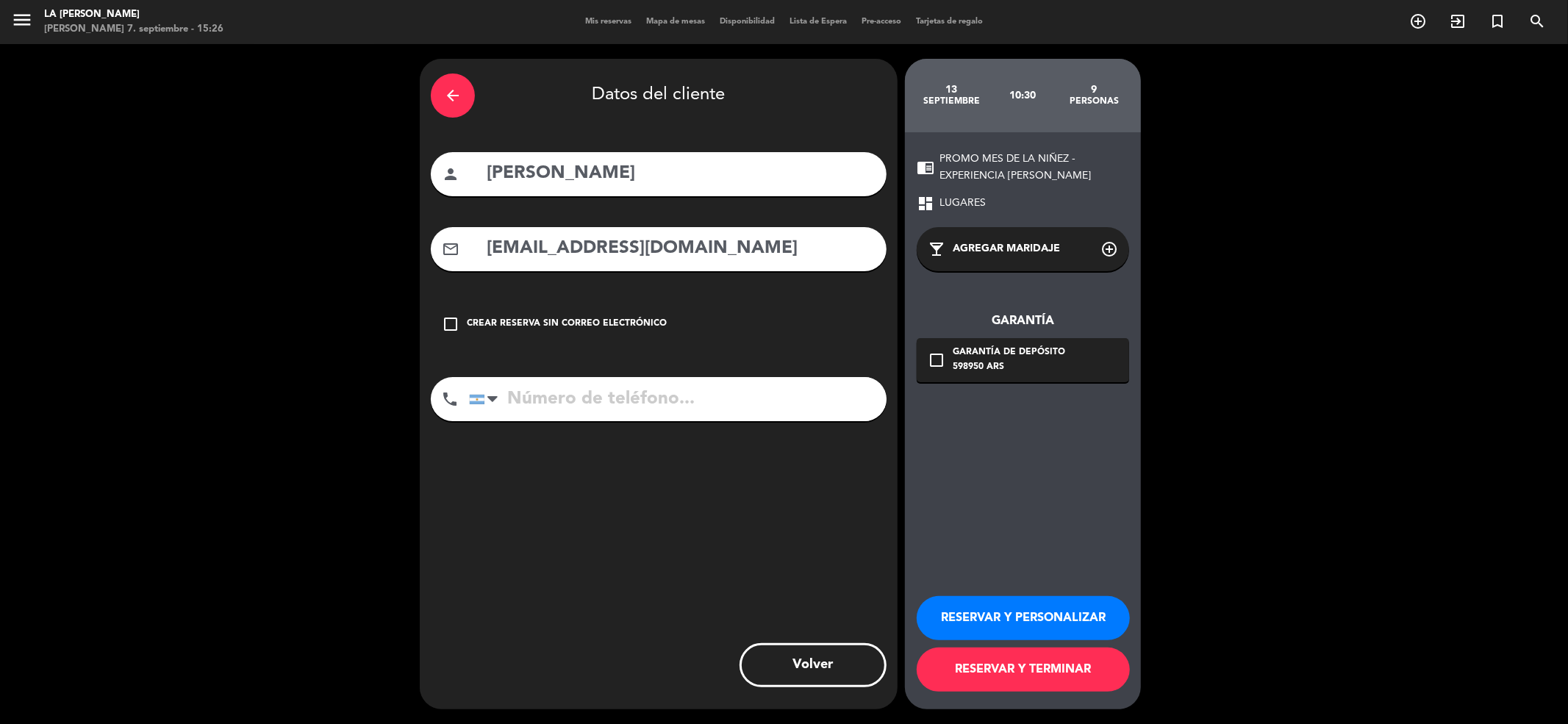
type input "[EMAIL_ADDRESS][DOMAIN_NAME]"
click at [612, 422] on div "phone [GEOGRAPHIC_DATA] +1 [GEOGRAPHIC_DATA] +44 [GEOGRAPHIC_DATA] ([GEOGRAPHIC…" at bounding box center [658, 404] width 455 height 55
click at [612, 405] on input "tel" at bounding box center [678, 399] width 417 height 44
paste input "[PHONE_NUMBER]"
type input "[PHONE_NUMBER]"
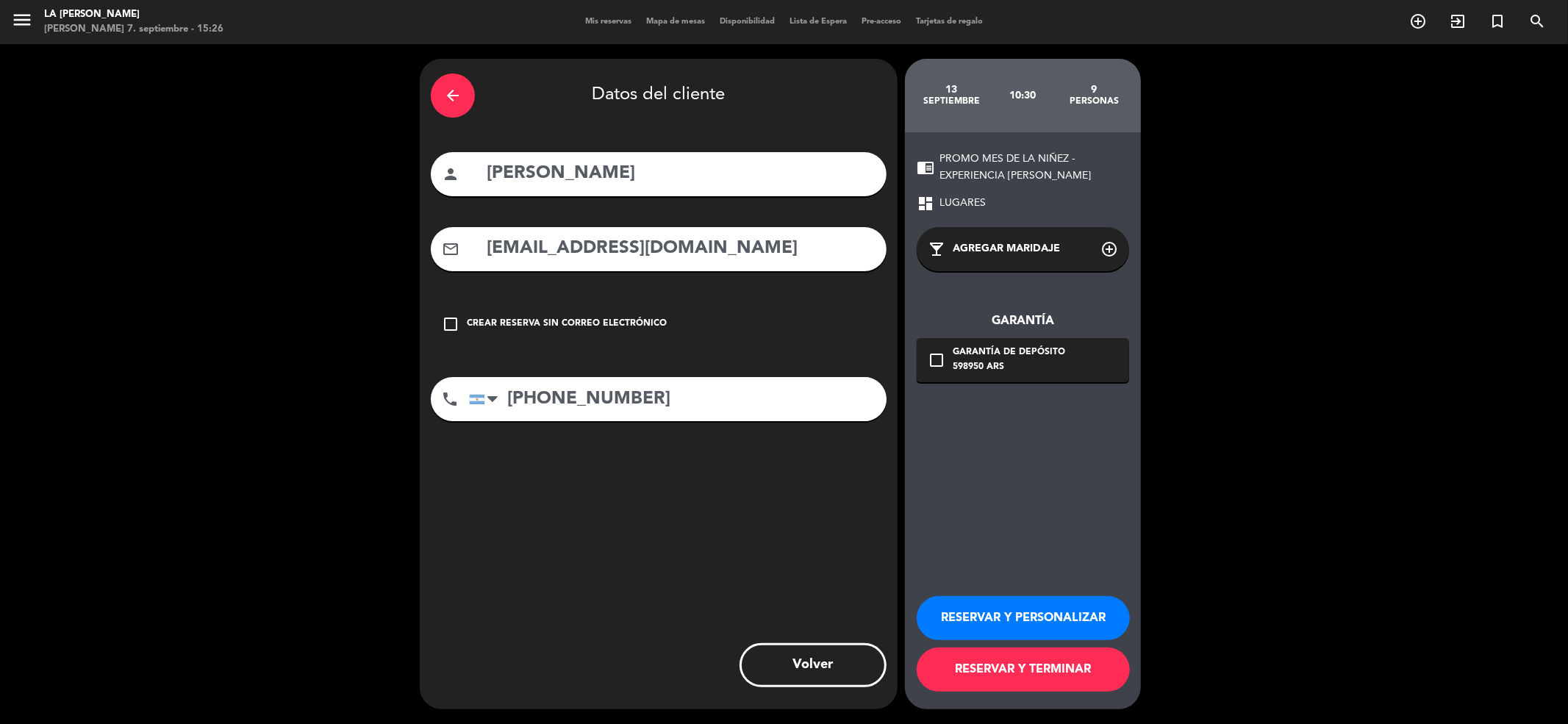
click at [1056, 607] on button "RESERVAR Y PERSONALIZAR" at bounding box center [1023, 618] width 213 height 44
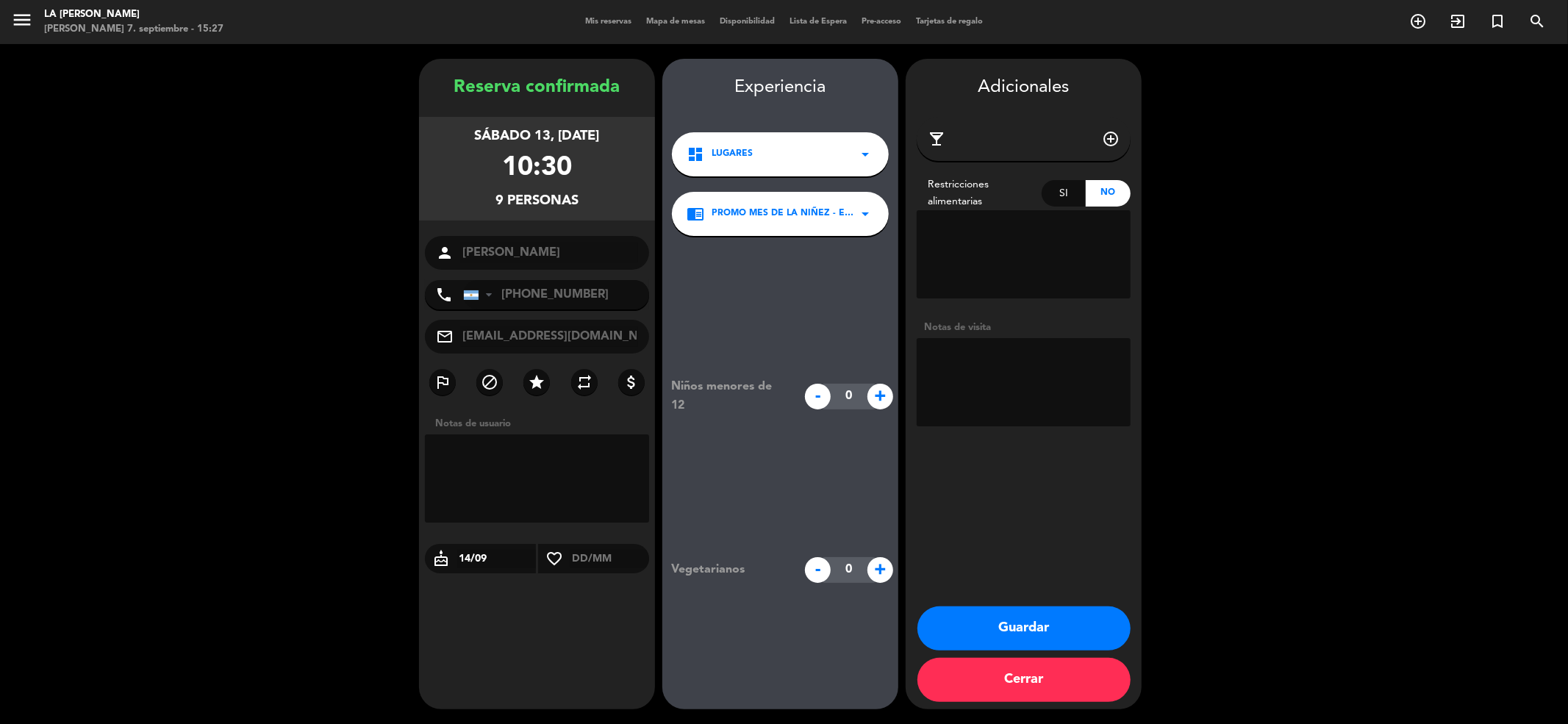
click at [885, 398] on span "+" at bounding box center [880, 397] width 26 height 26
type input "1"
click at [991, 630] on button "Guardar" at bounding box center [1024, 629] width 213 height 44
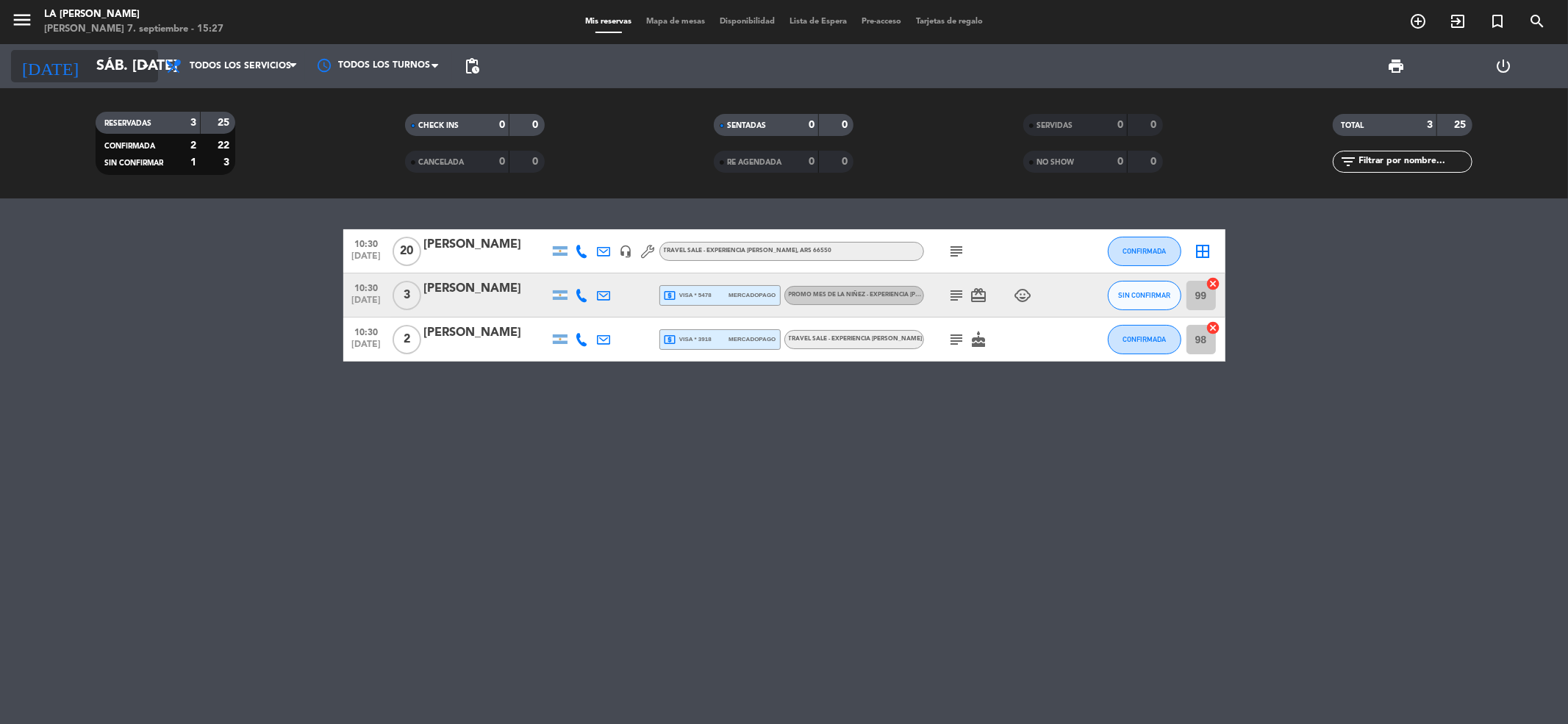
click at [145, 57] on icon "arrow_drop_down" at bounding box center [145, 66] width 18 height 18
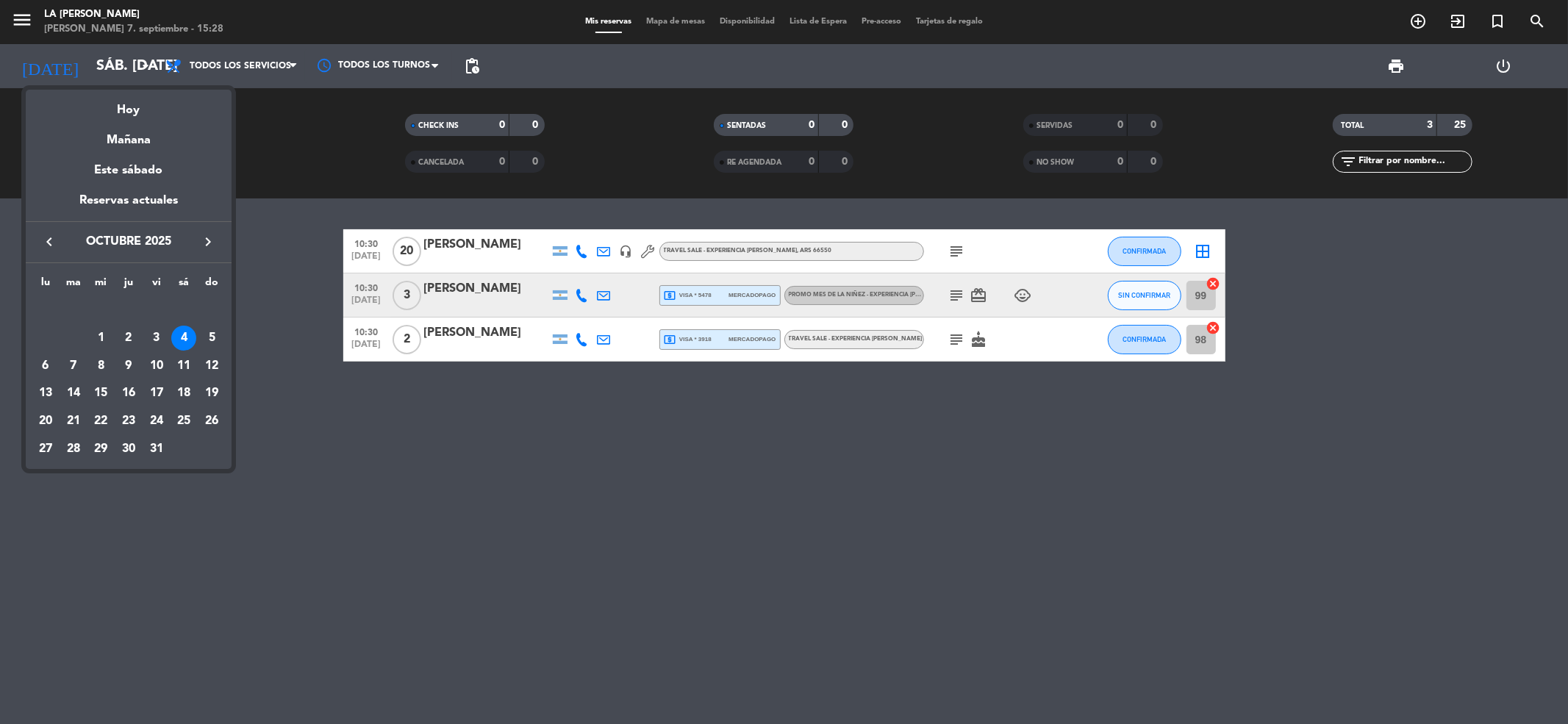
click at [56, 242] on icon "keyboard_arrow_left" at bounding box center [49, 242] width 18 height 18
click at [186, 374] on div "13" at bounding box center [183, 366] width 25 height 25
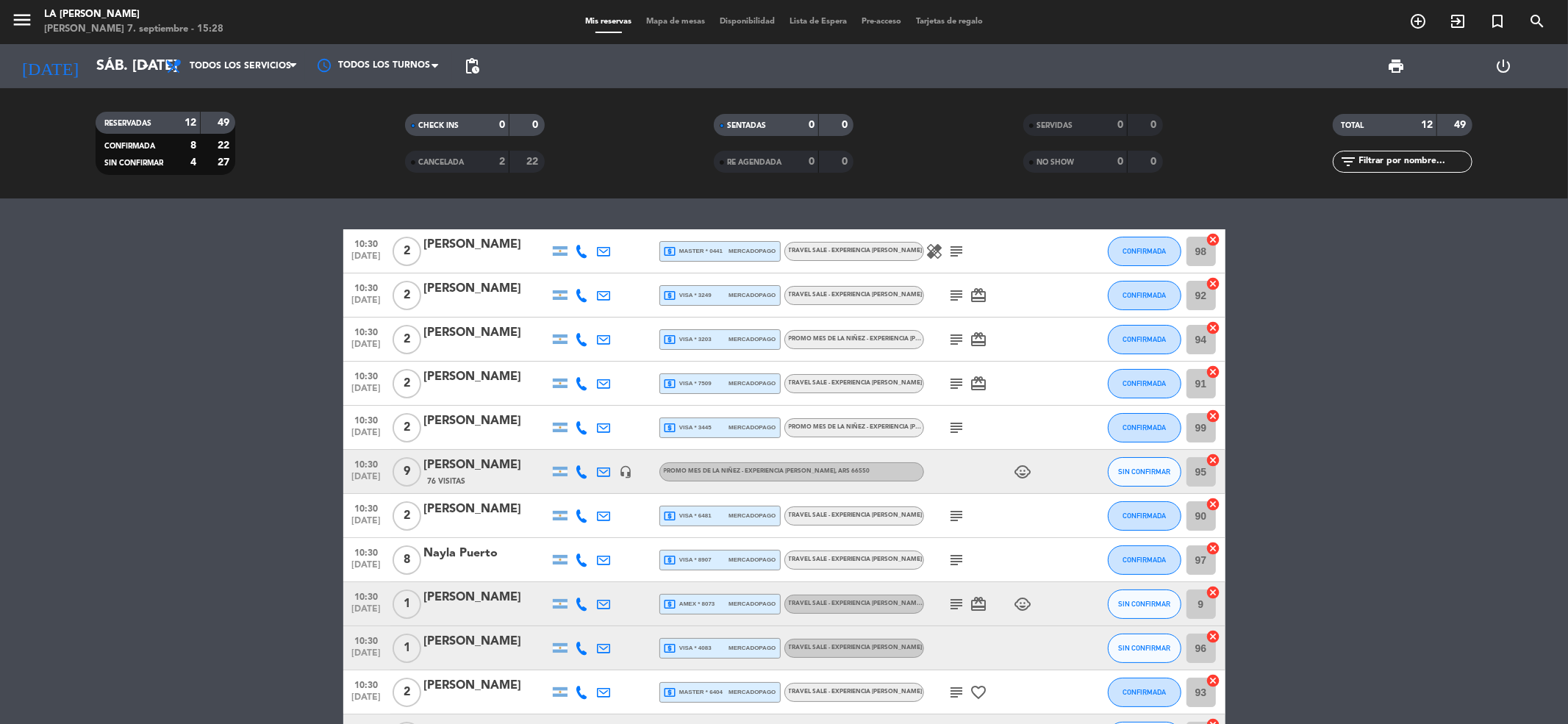
click at [485, 462] on div "[PERSON_NAME]" at bounding box center [486, 465] width 125 height 19
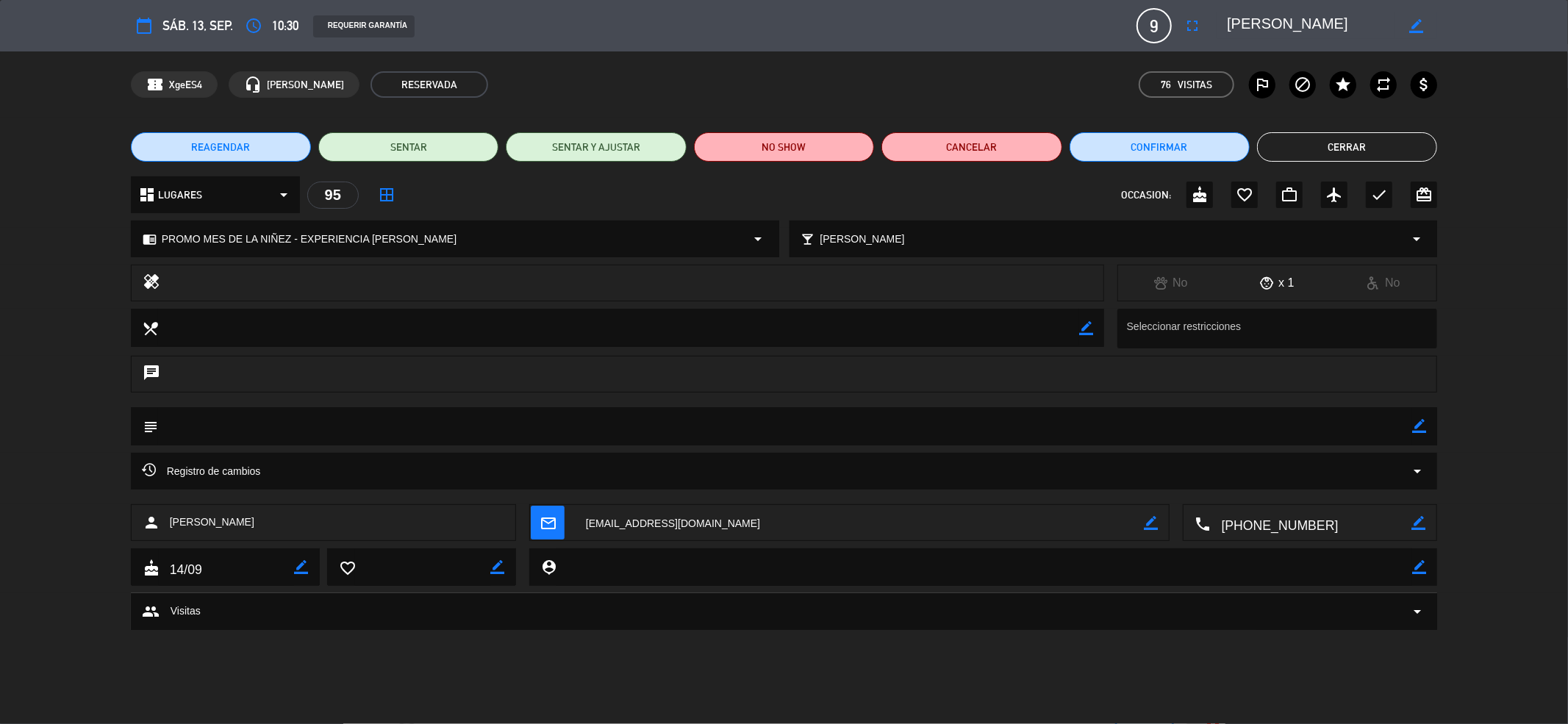
click at [1298, 136] on button "Cerrar" at bounding box center [1347, 147] width 180 height 30
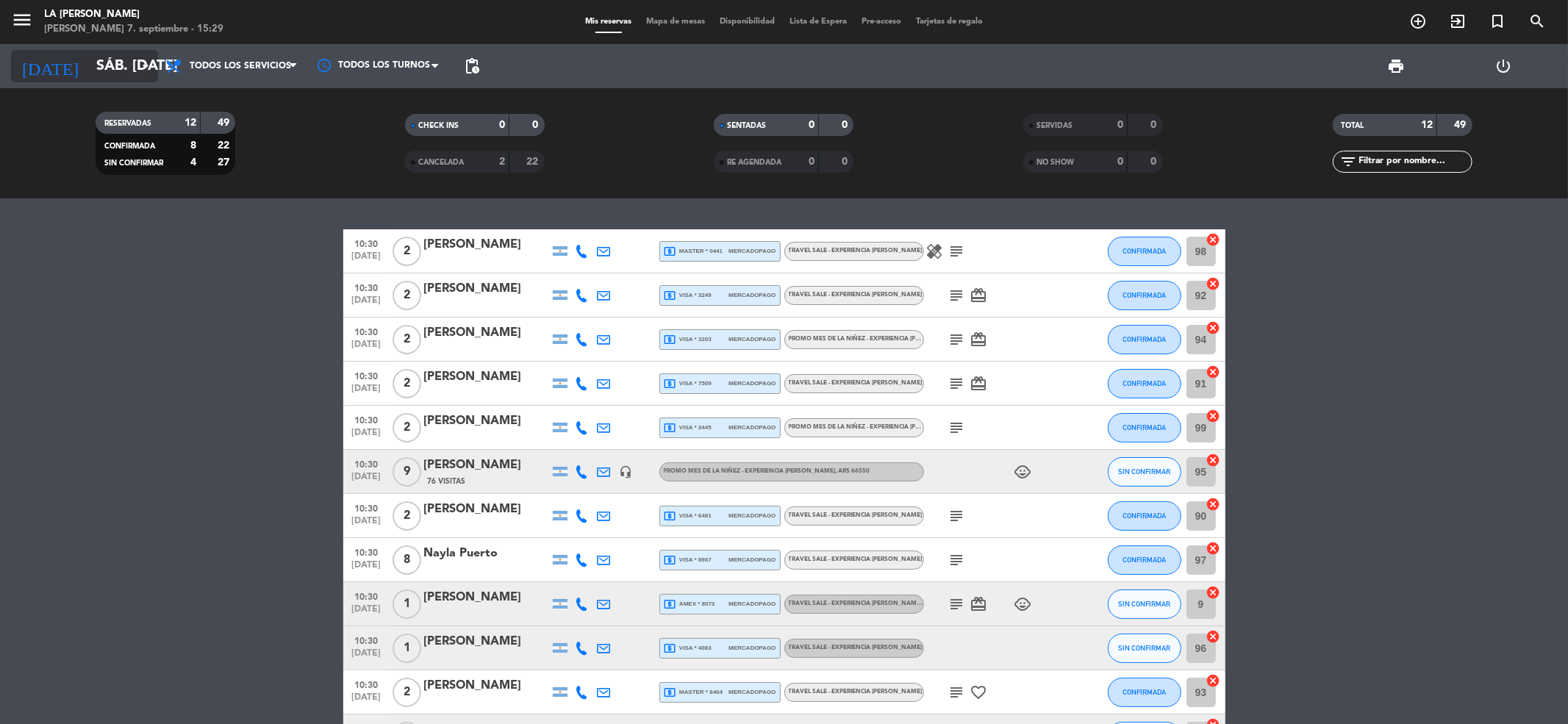
click at [109, 56] on input "sáb. [DATE]" at bounding box center [182, 66] width 187 height 32
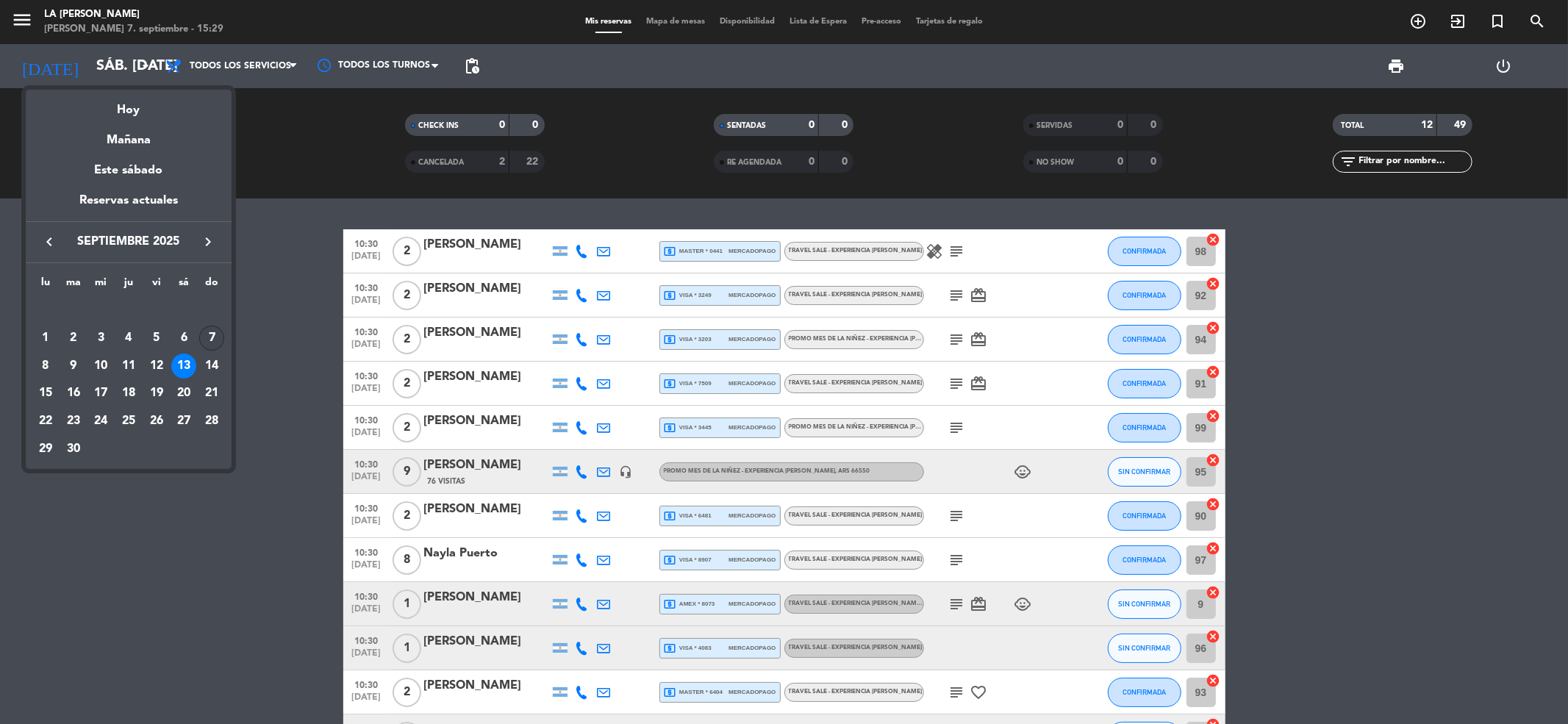
click at [217, 338] on div "7" at bounding box center [211, 338] width 25 height 25
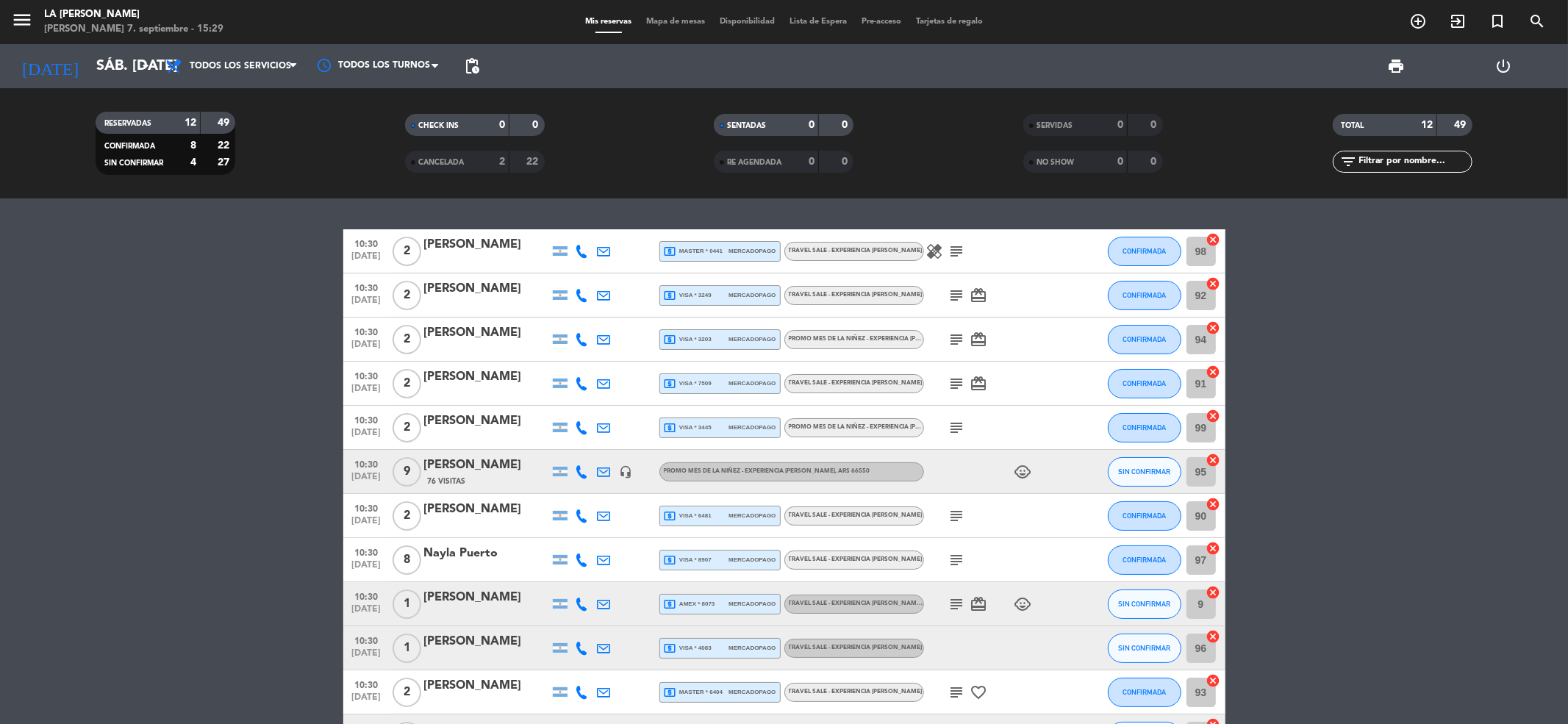
type input "dom. [DATE]"
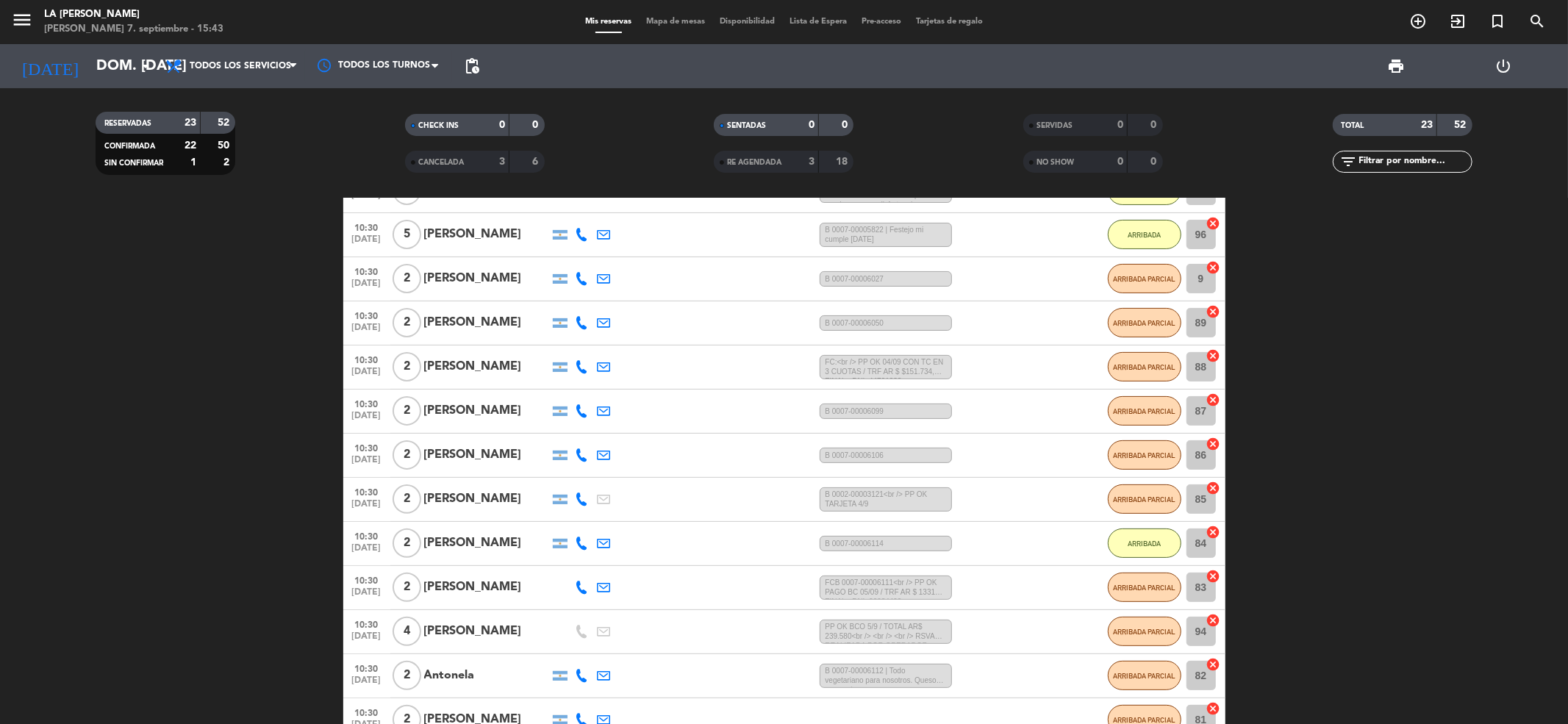
scroll to position [490, 0]
